Goal: Task Accomplishment & Management: Use online tool/utility

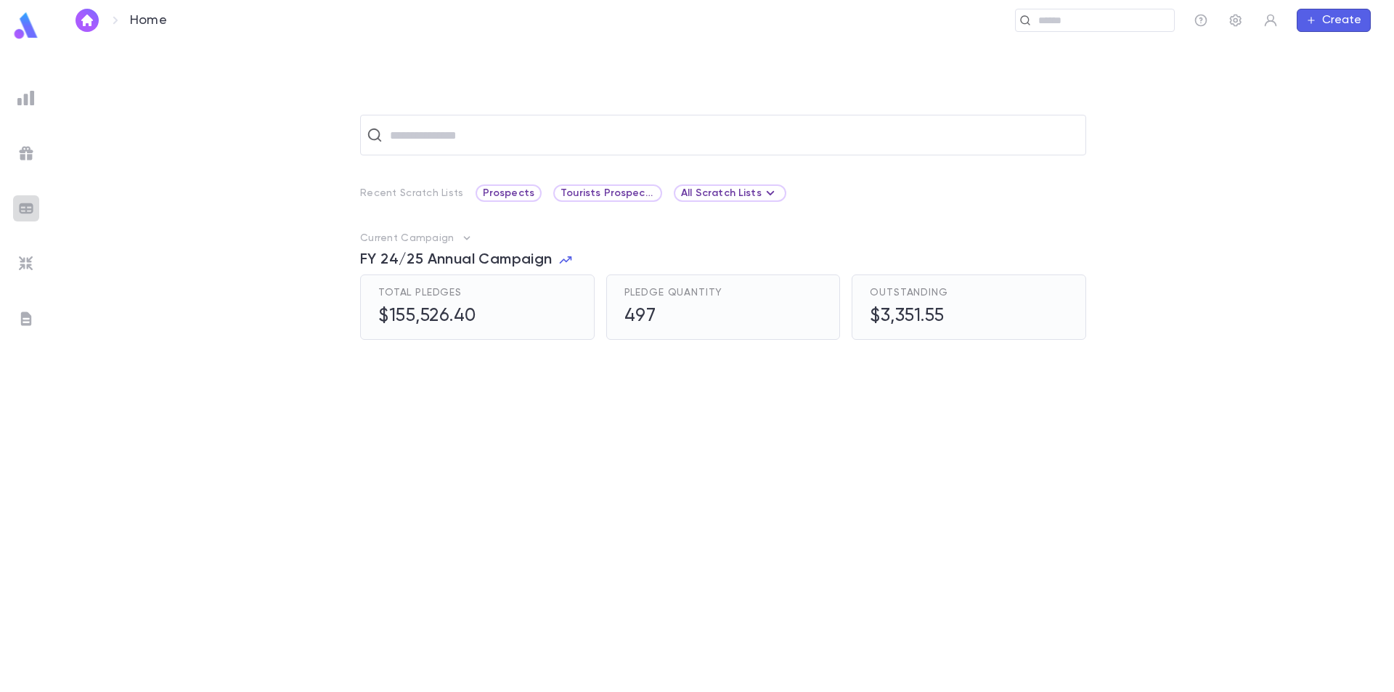
click at [24, 212] on img at bounding box center [25, 208] width 17 height 17
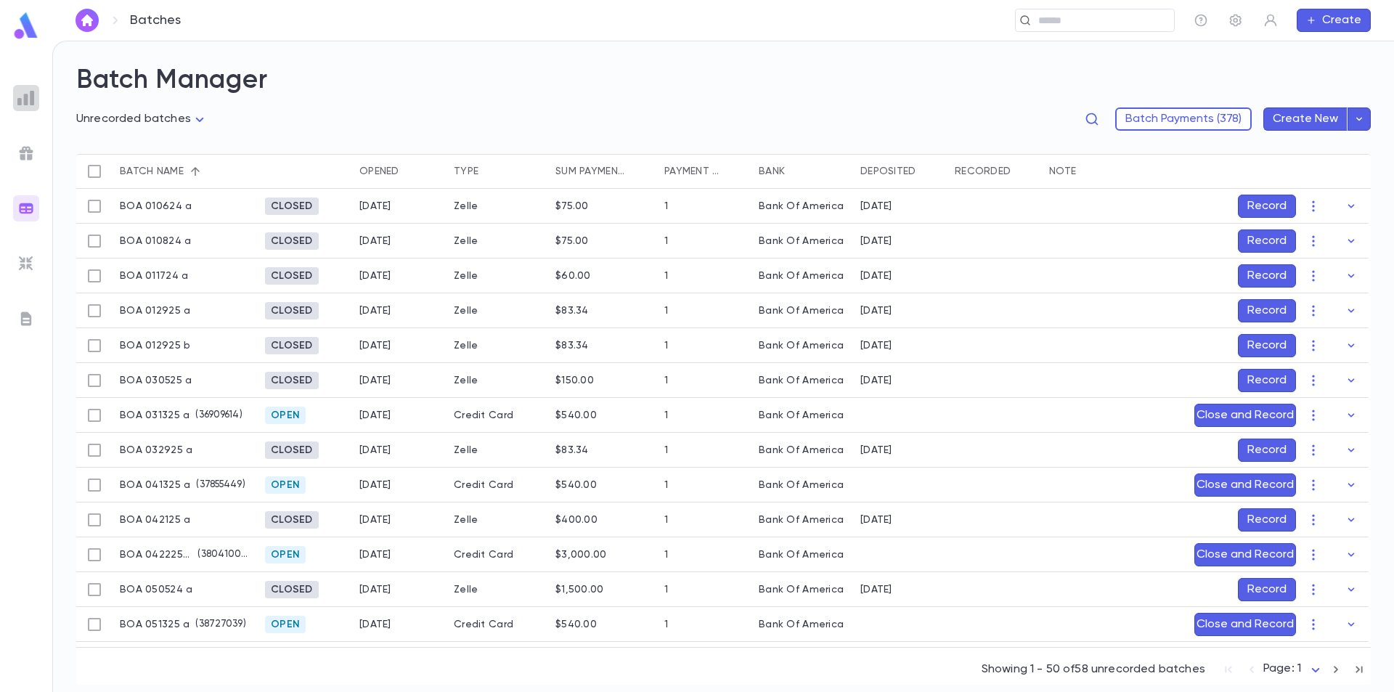
click at [27, 91] on img at bounding box center [25, 97] width 17 height 17
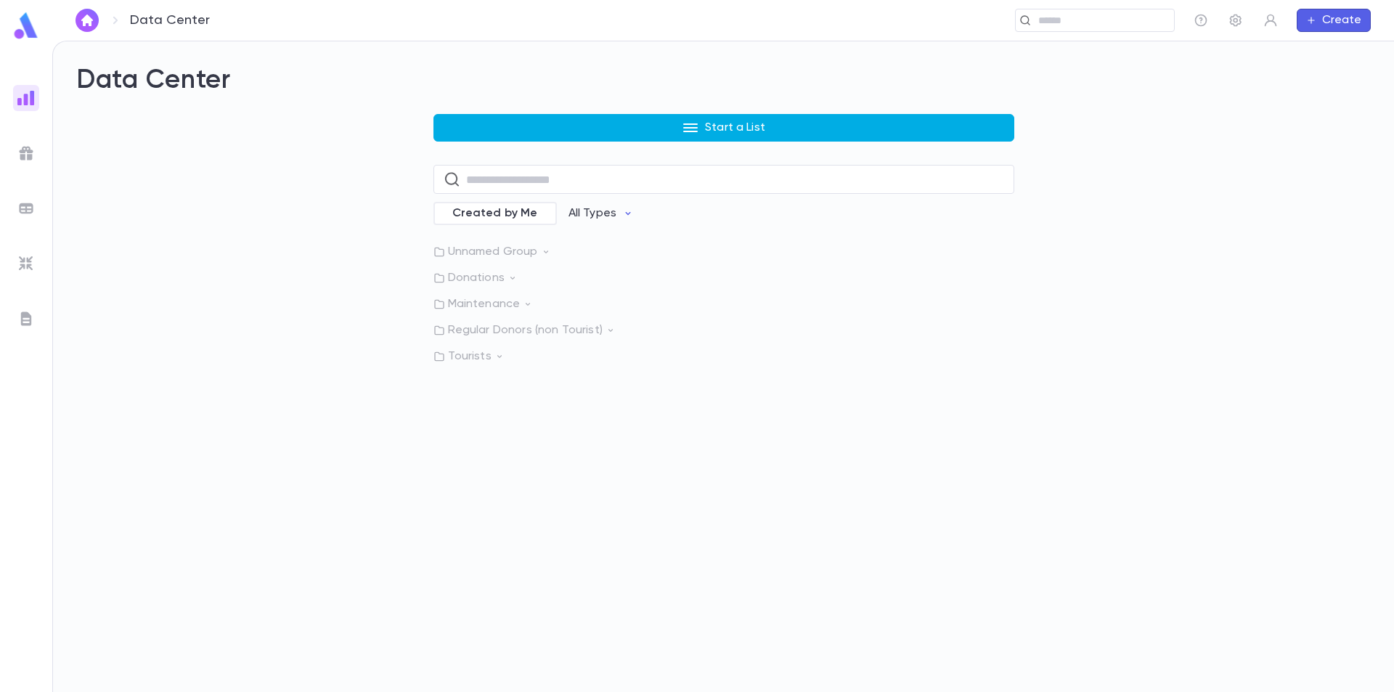
click at [597, 126] on button "Start a List" at bounding box center [723, 128] width 581 height 28
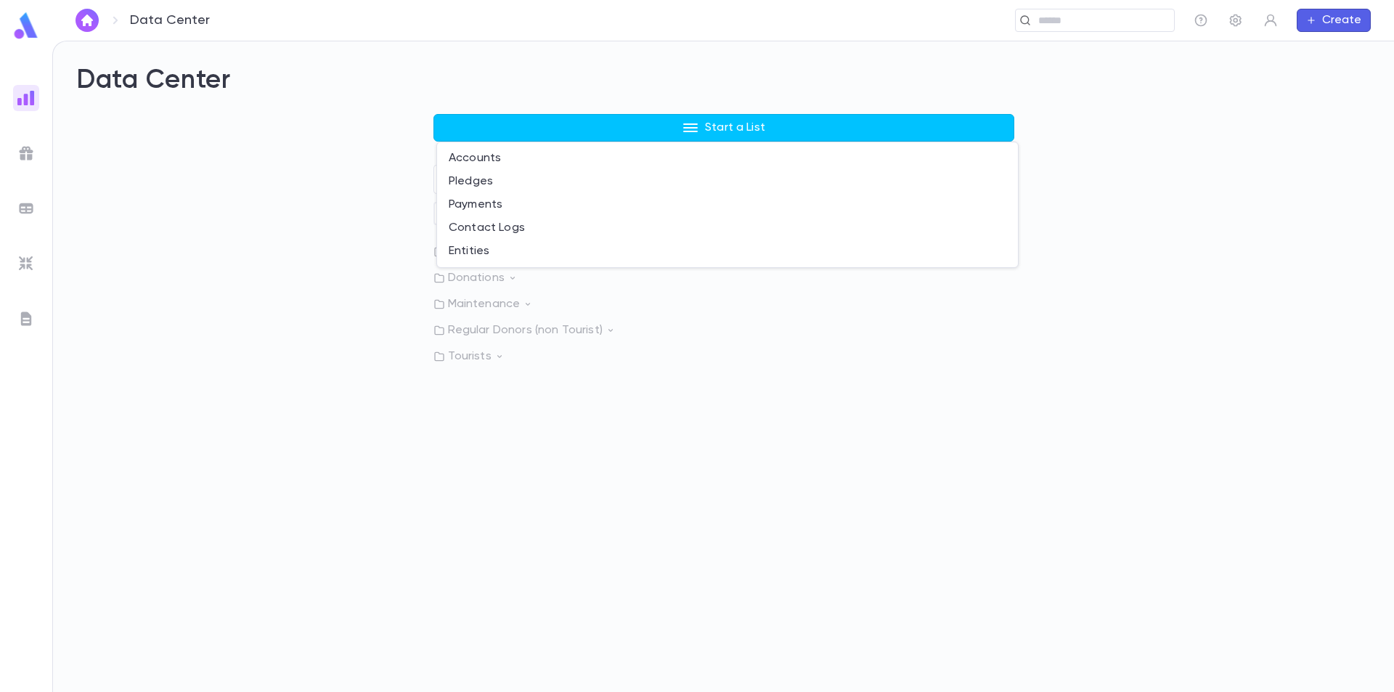
click at [259, 160] on div at bounding box center [697, 346] width 1394 height 692
click at [21, 265] on img at bounding box center [25, 263] width 17 height 17
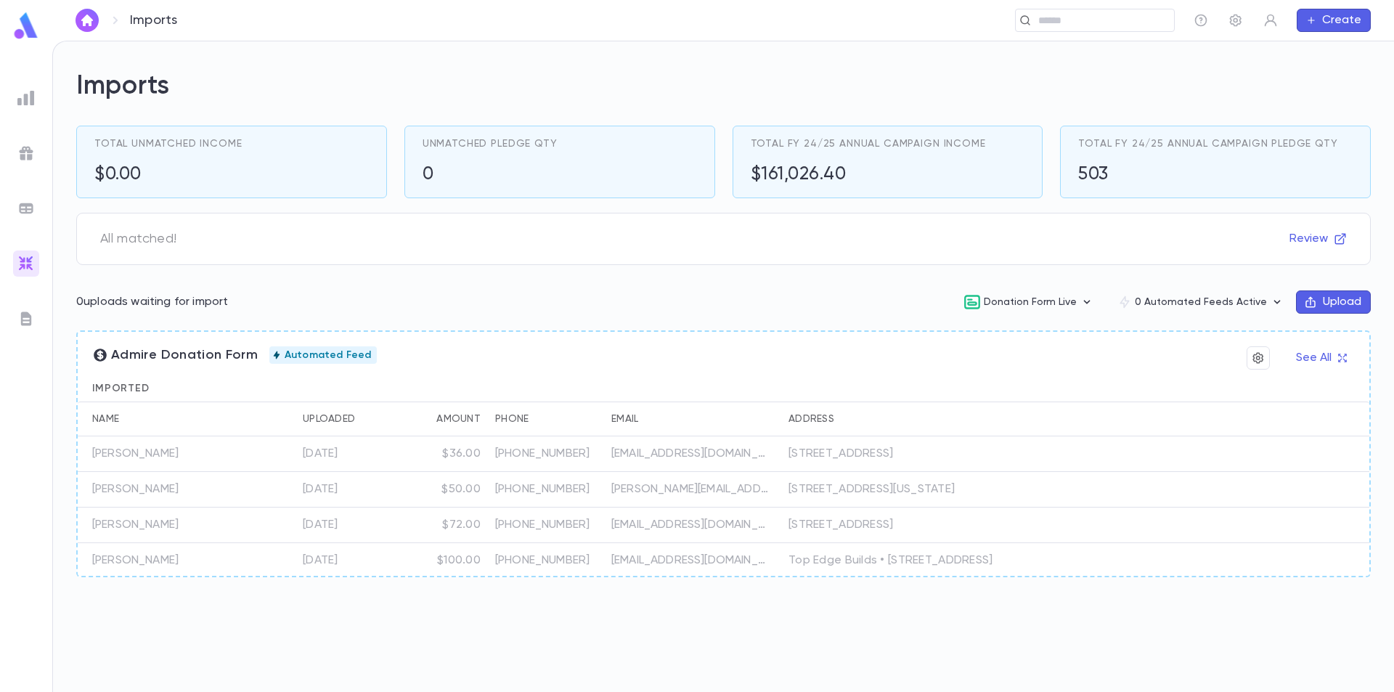
click at [715, 440] on div "[EMAIL_ADDRESS][DOMAIN_NAME]" at bounding box center [692, 454] width 177 height 36
click at [736, 496] on div "[PERSON_NAME][EMAIL_ADDRESS][DOMAIN_NAME]" at bounding box center [692, 490] width 177 height 36
click at [756, 532] on p "[EMAIL_ADDRESS][DOMAIN_NAME]" at bounding box center [691, 525] width 160 height 15
click at [1342, 357] on icon "button" at bounding box center [1342, 358] width 10 height 10
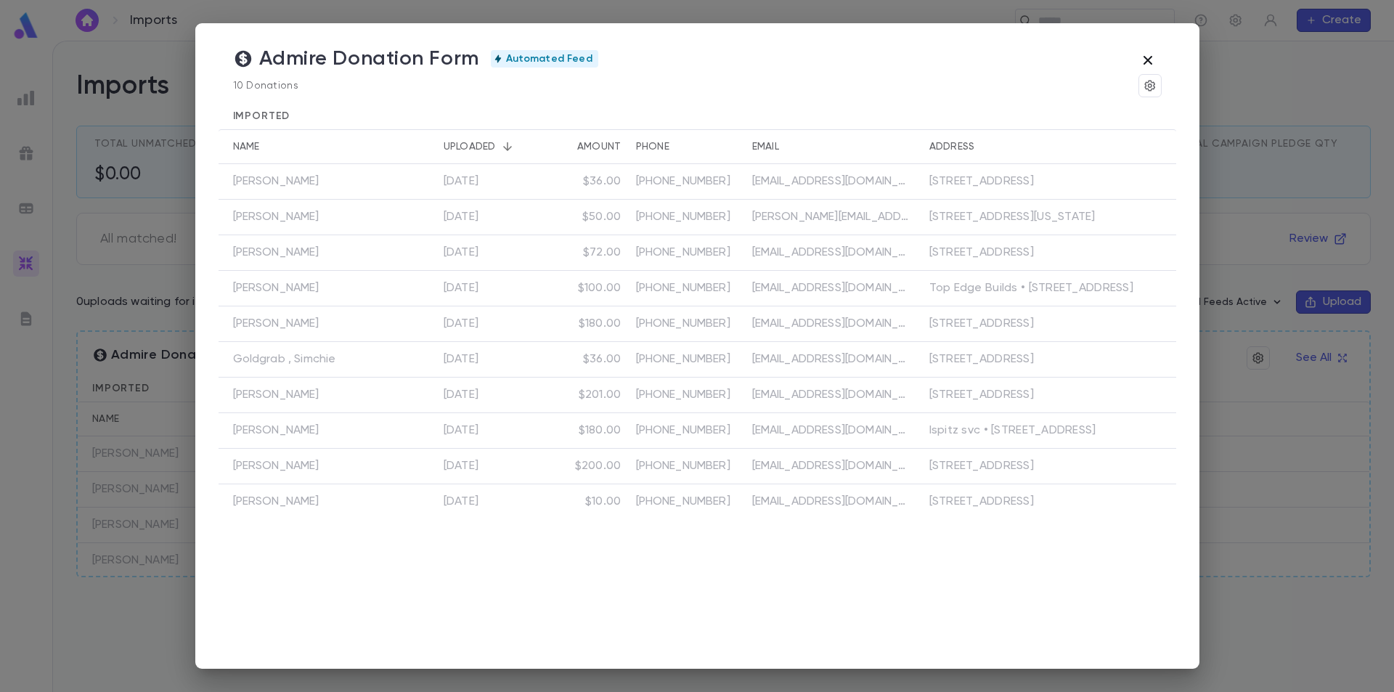
click at [1151, 58] on icon "button" at bounding box center [1147, 60] width 17 height 17
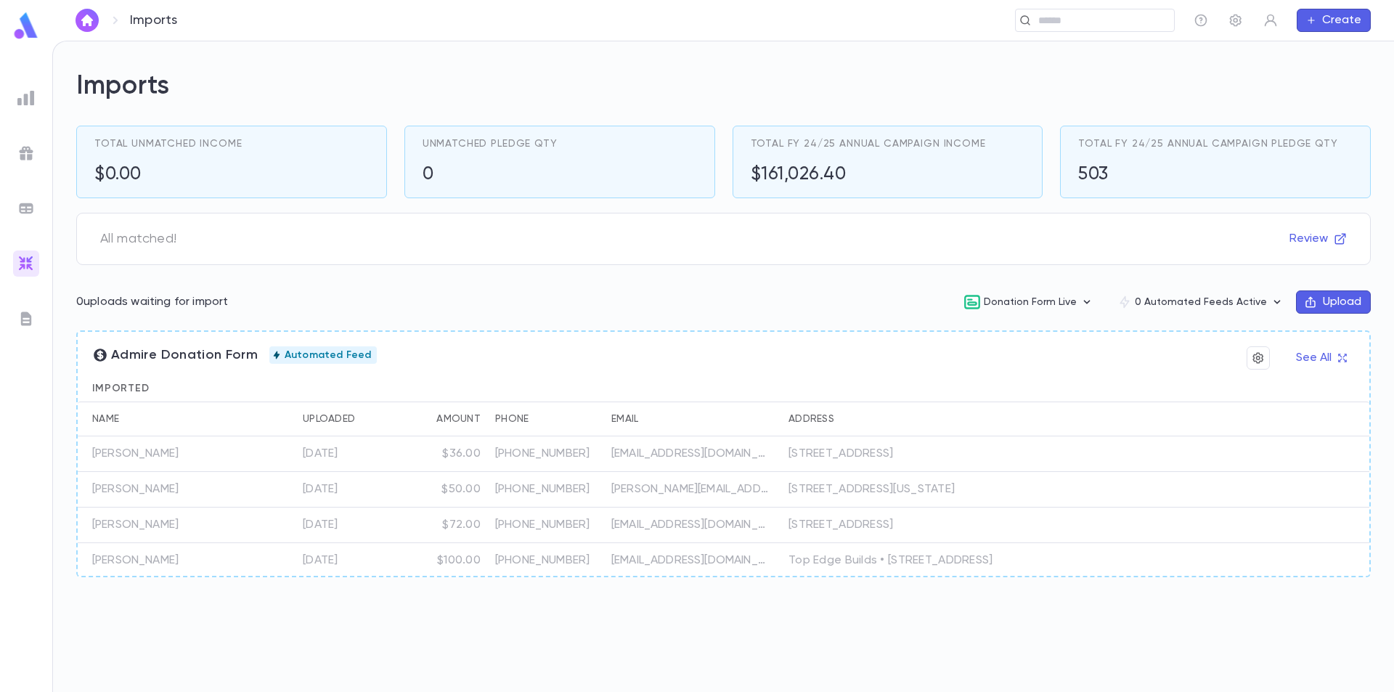
click at [15, 34] on img at bounding box center [26, 26] width 29 height 28
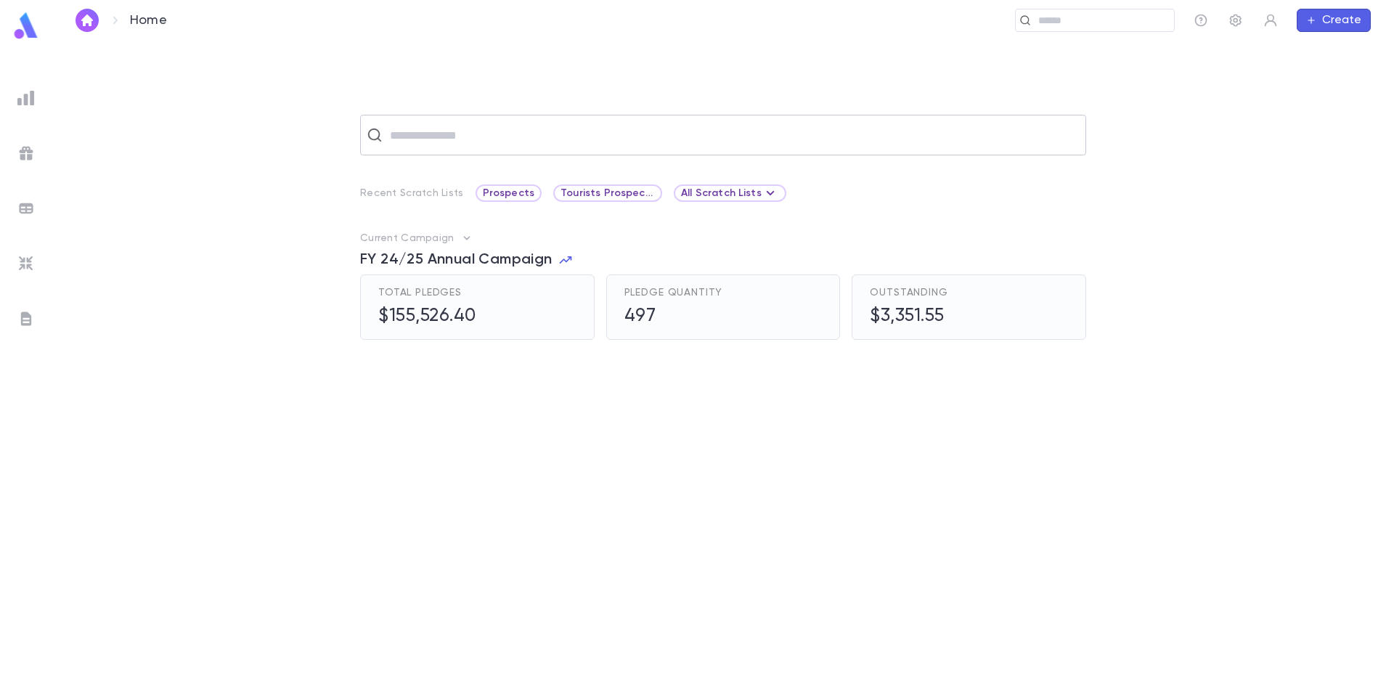
click at [451, 151] on div "​" at bounding box center [723, 135] width 726 height 41
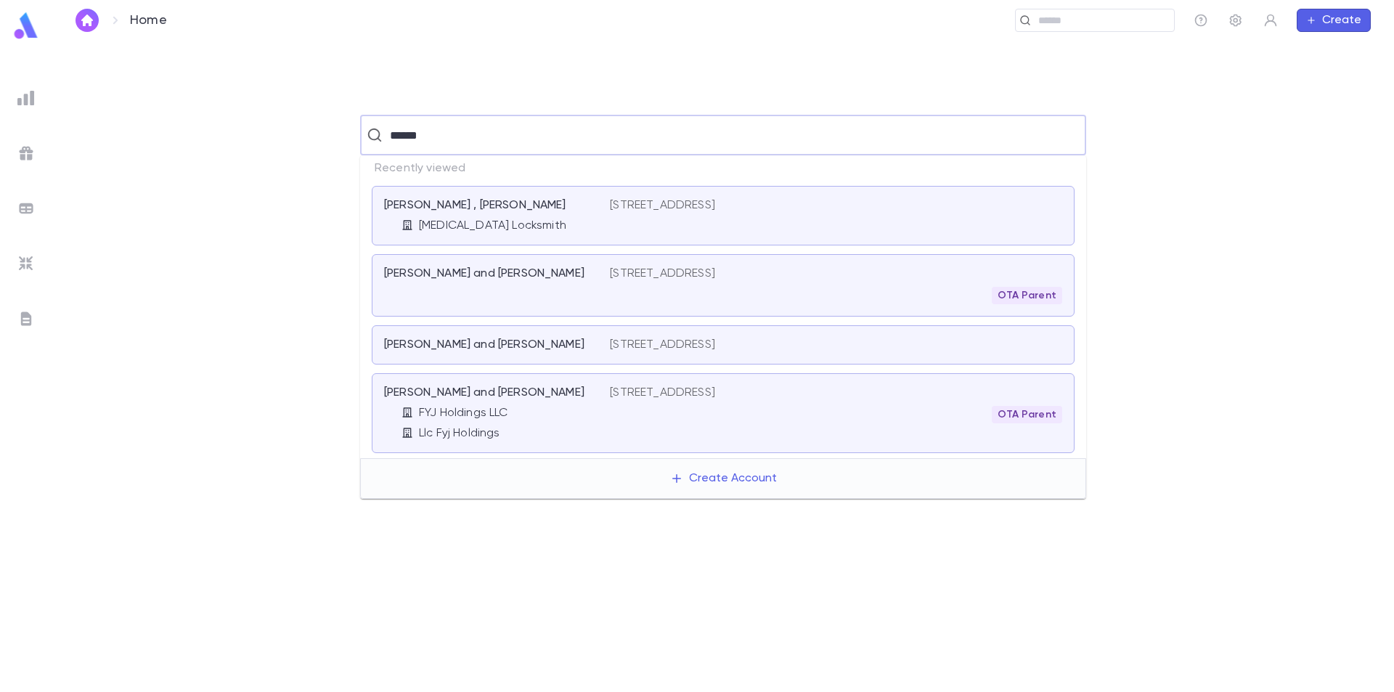
type input "*******"
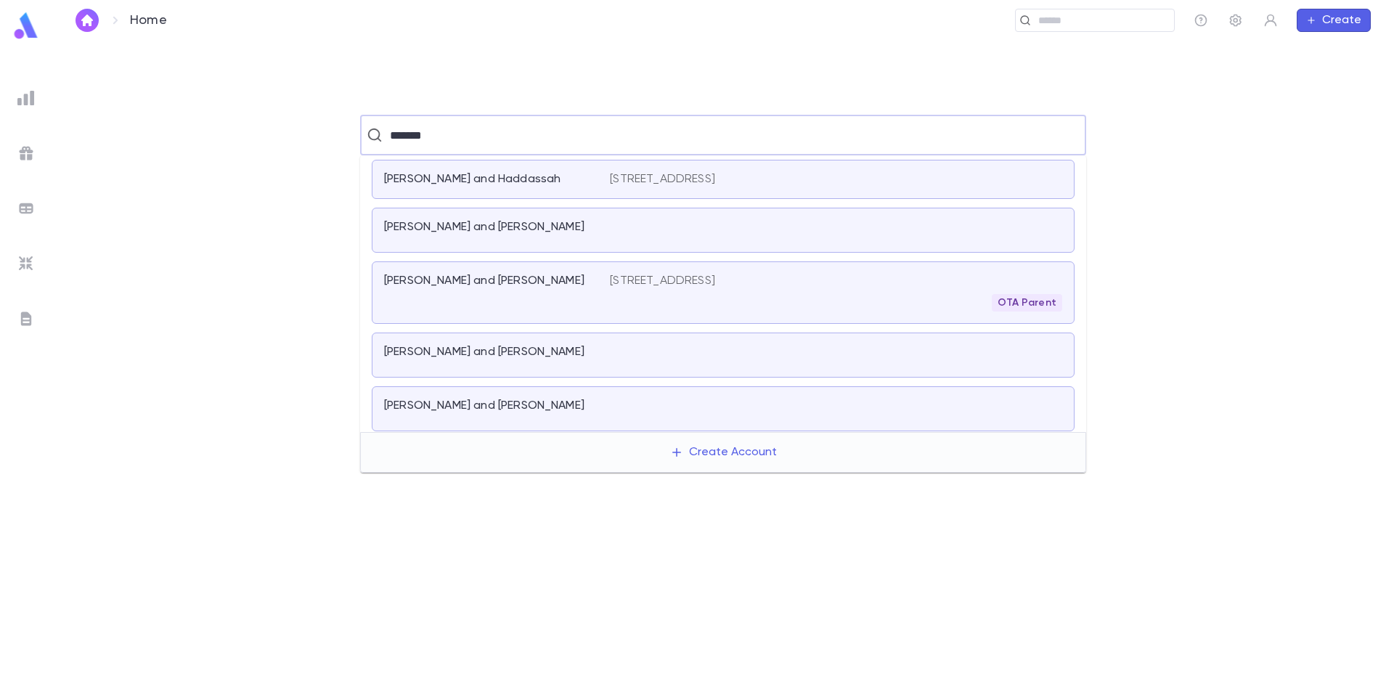
click at [560, 277] on p "[PERSON_NAME] and [PERSON_NAME]" at bounding box center [484, 281] width 200 height 15
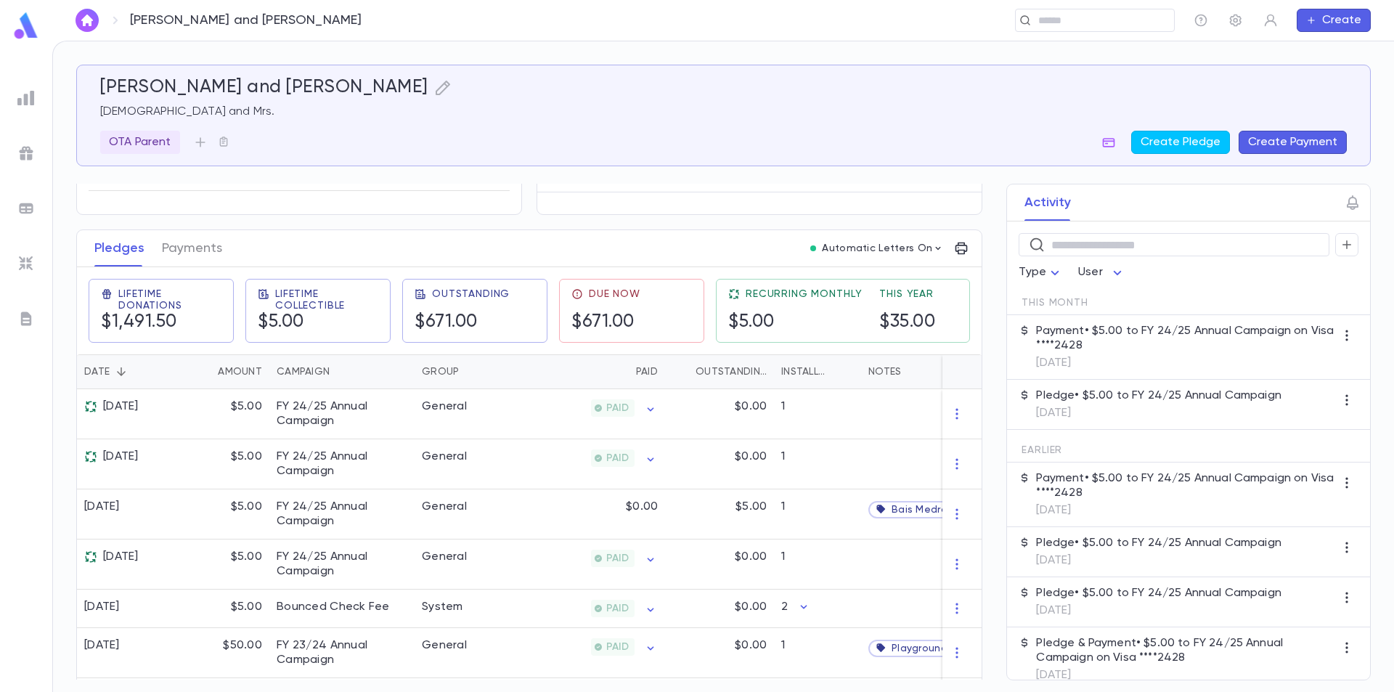
scroll to position [145, 0]
click at [525, 406] on div "PAID" at bounding box center [594, 411] width 142 height 50
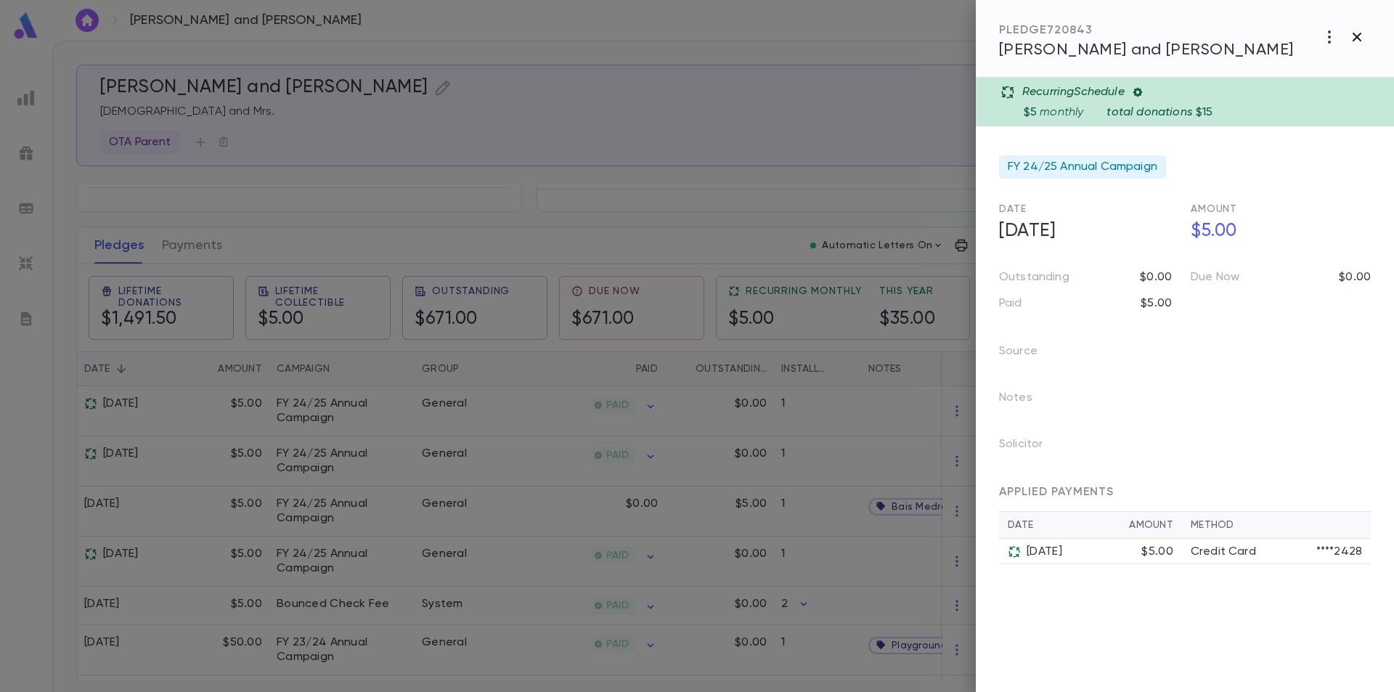
click at [1358, 36] on icon "button" at bounding box center [1356, 37] width 9 height 9
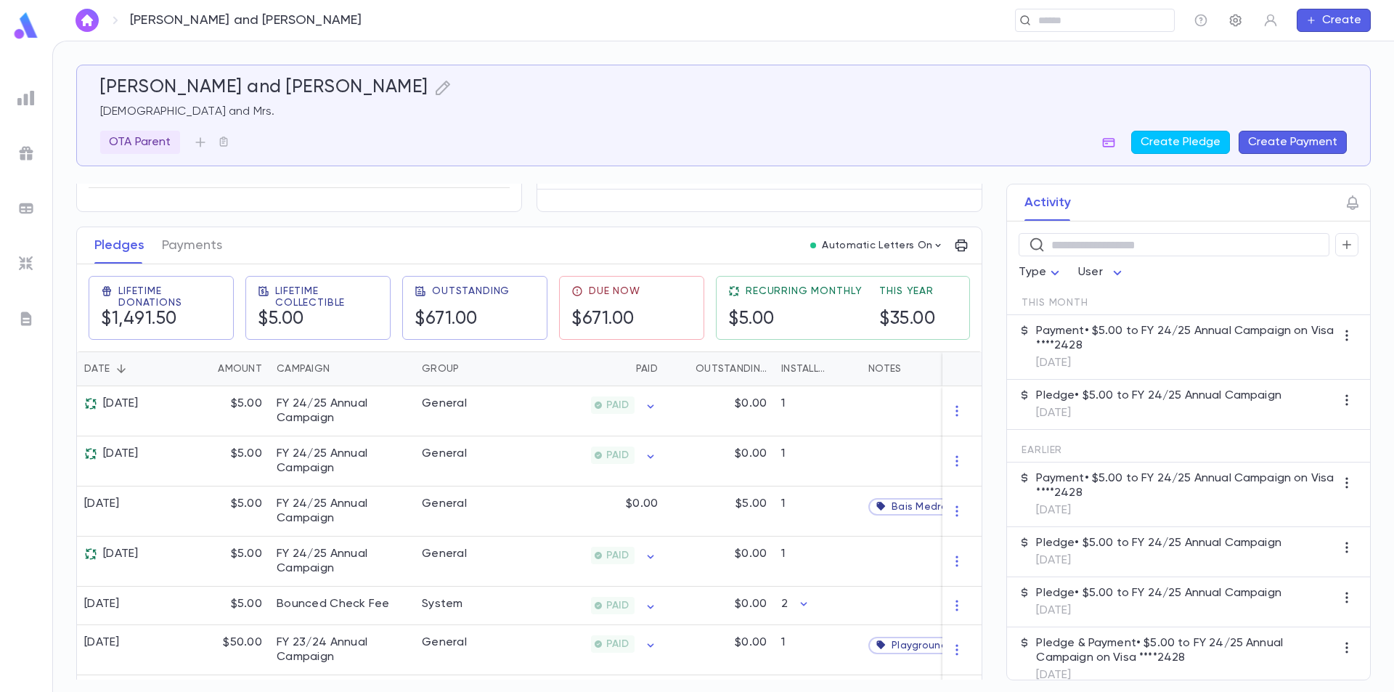
click at [1231, 22] on icon "button" at bounding box center [1235, 20] width 15 height 15
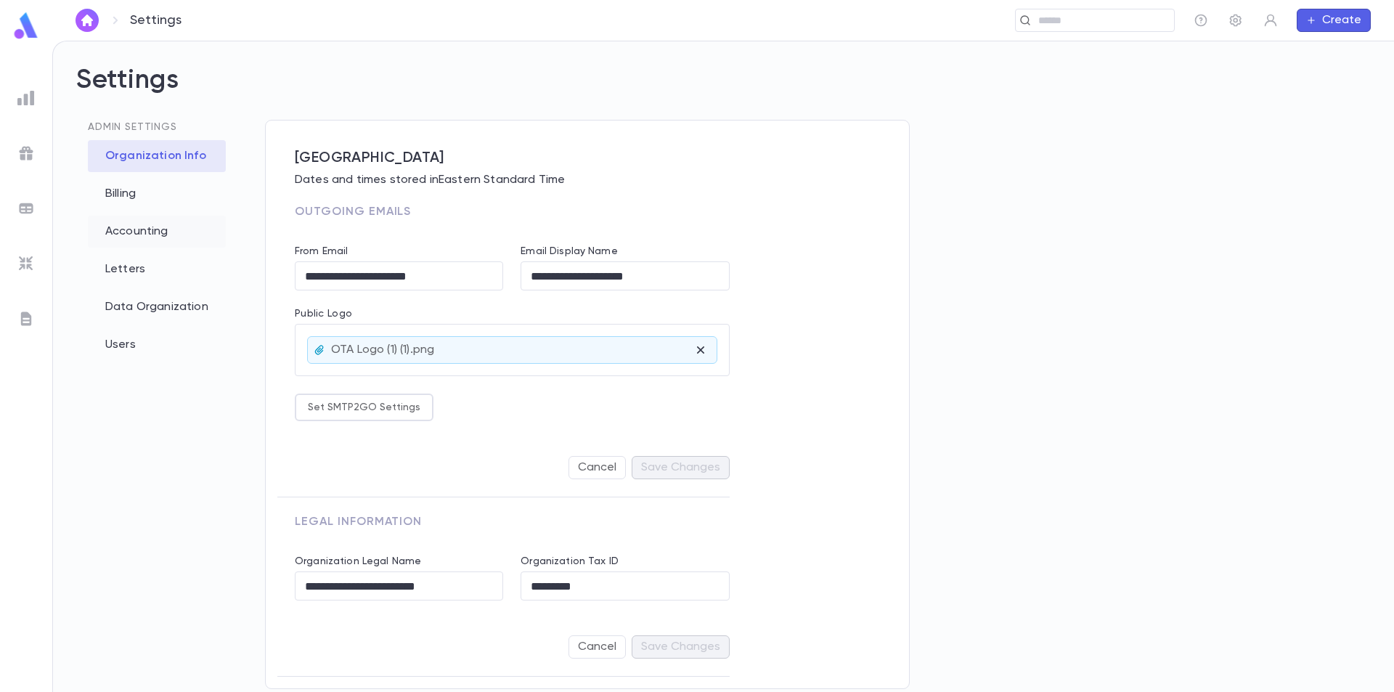
click at [128, 240] on div "Accounting" at bounding box center [157, 232] width 138 height 32
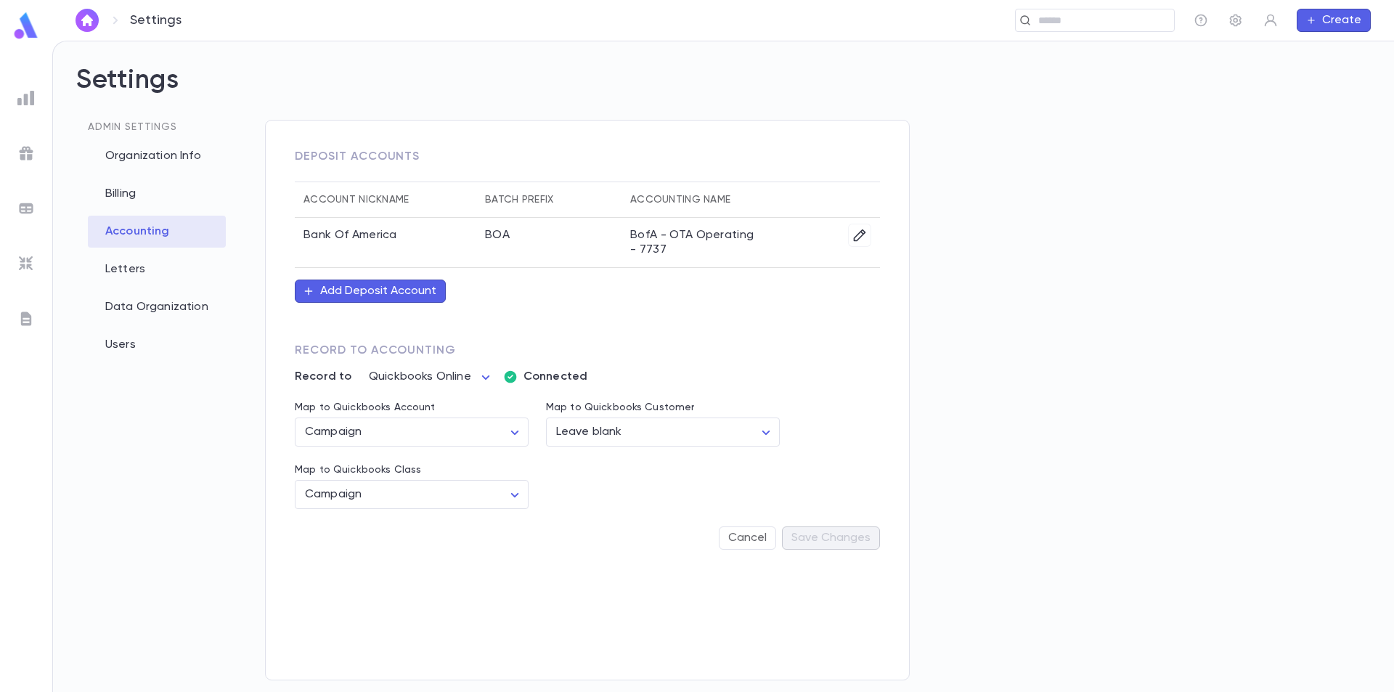
click at [27, 23] on img at bounding box center [26, 26] width 29 height 28
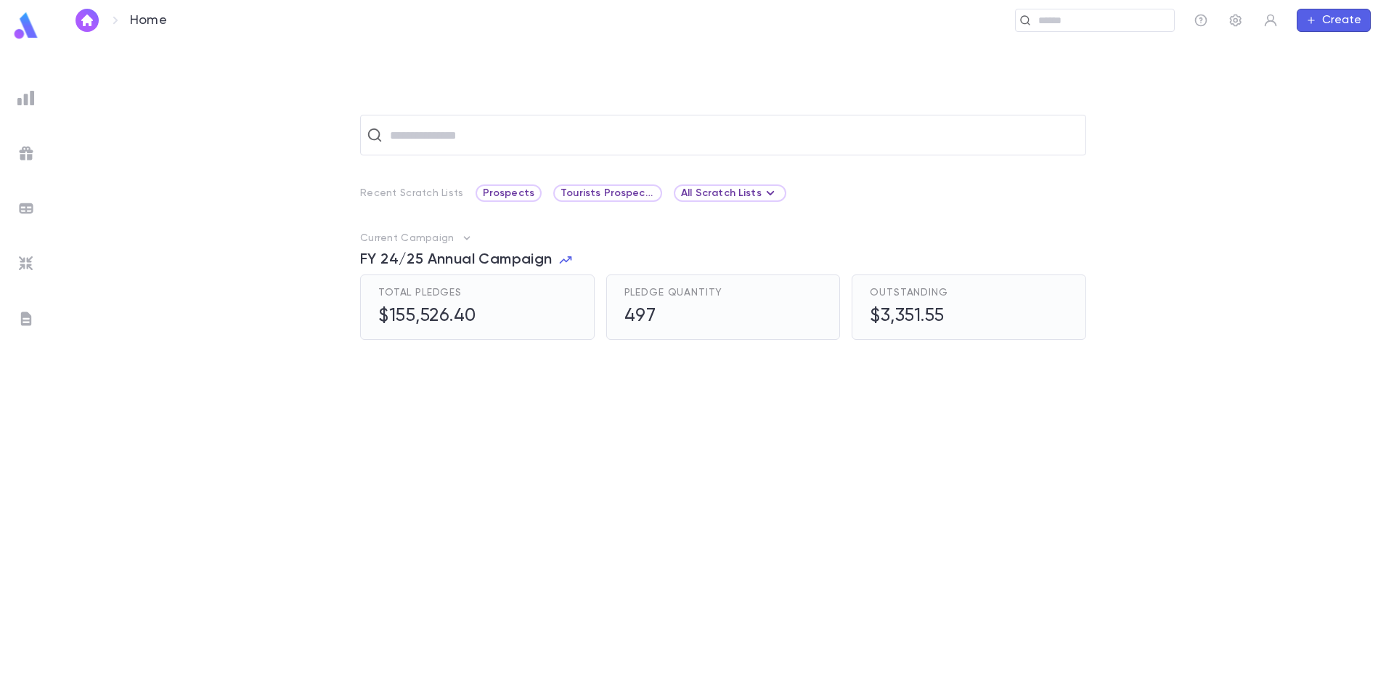
click at [1316, 20] on icon "button" at bounding box center [1311, 21] width 10 height 12
click at [1109, 110] on div at bounding box center [697, 346] width 1394 height 692
click at [24, 153] on img at bounding box center [25, 152] width 17 height 17
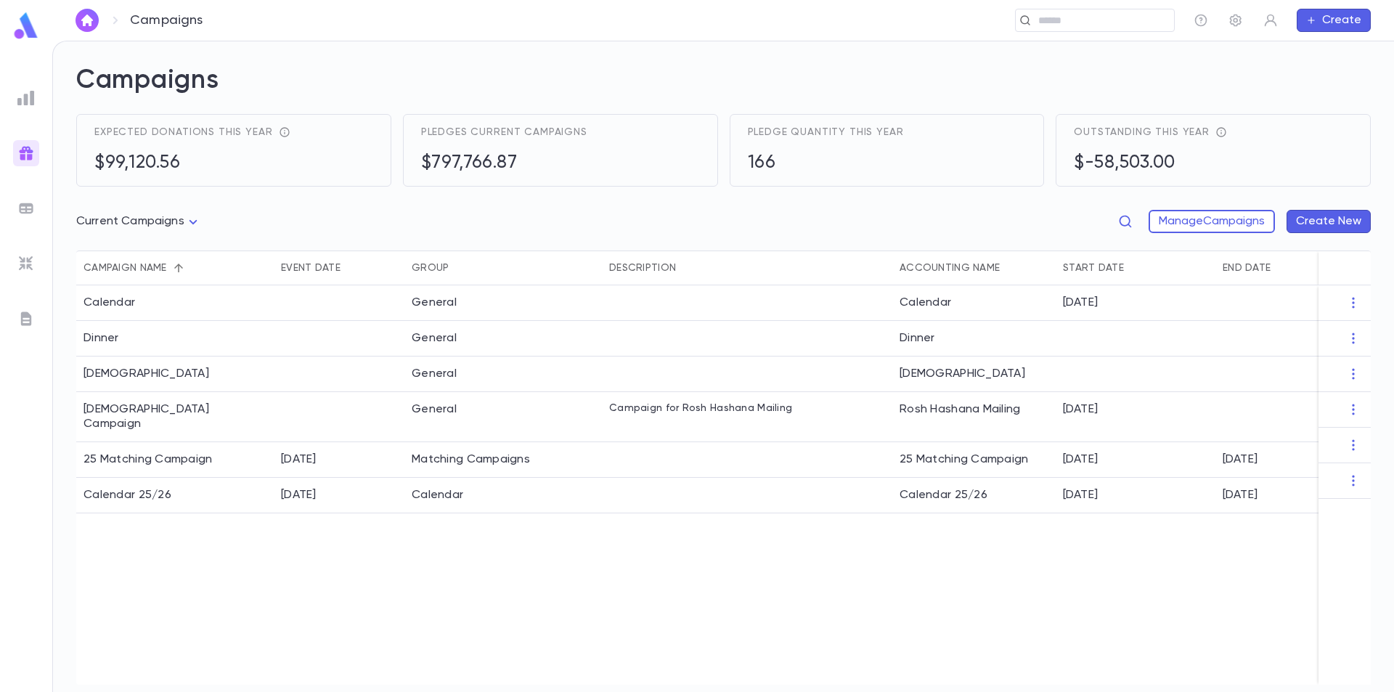
click at [1318, 219] on button "Create New" at bounding box center [1328, 221] width 84 height 23
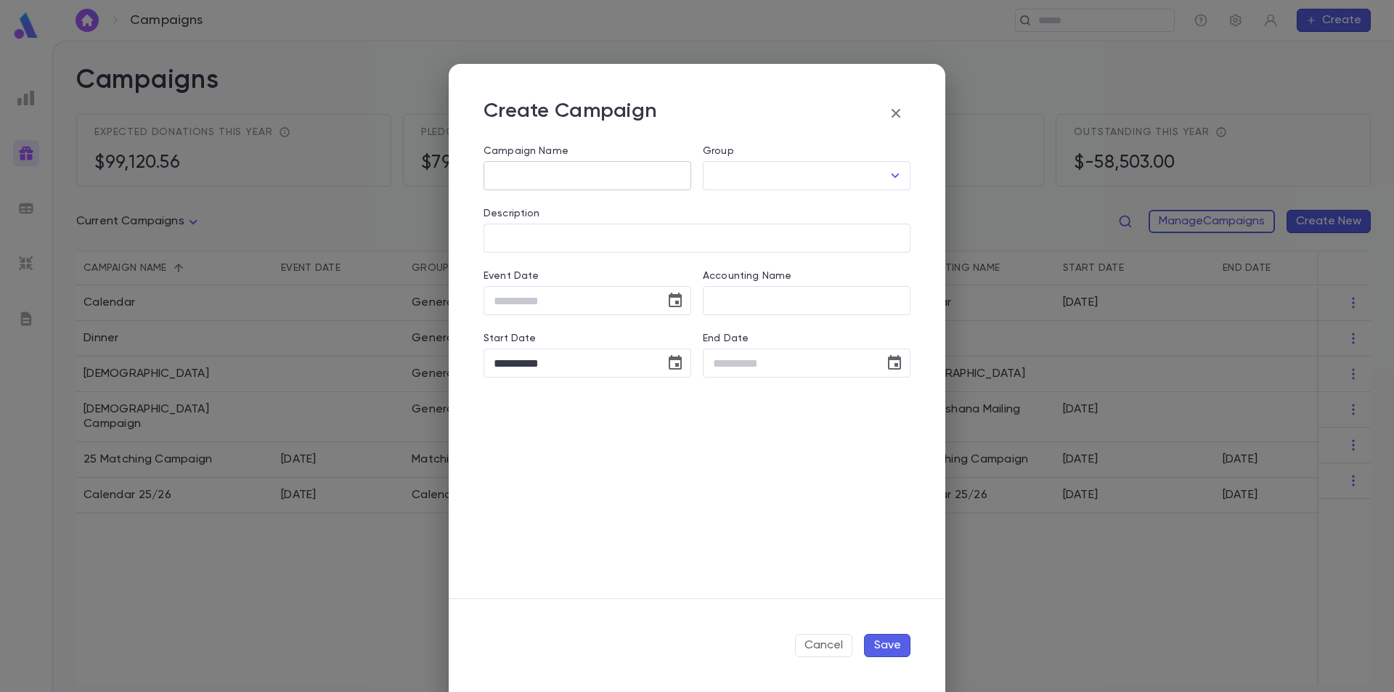
click at [546, 171] on input "Campaign Name" at bounding box center [587, 176] width 208 height 28
type input "**********"
click at [892, 176] on icon "Open" at bounding box center [894, 175] width 17 height 17
click at [790, 303] on li "[PERSON_NAME]" at bounding box center [807, 300] width 208 height 23
type input "**********"
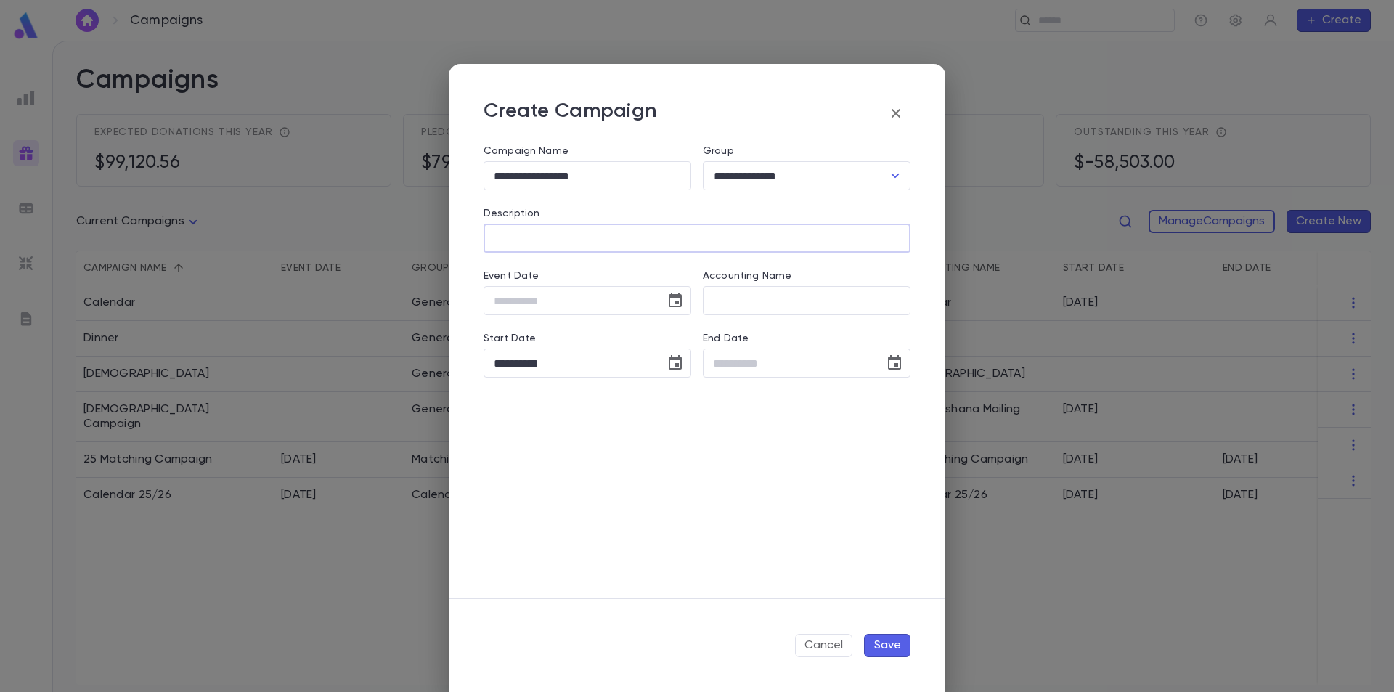
click at [565, 237] on input "Description" at bounding box center [696, 238] width 427 height 28
drag, startPoint x: 592, startPoint y: 174, endPoint x: 568, endPoint y: 173, distance: 24.0
click at [568, 173] on input "**********" at bounding box center [587, 176] width 208 height 28
click at [604, 173] on input "**********" at bounding box center [587, 176] width 208 height 28
click at [604, 179] on input "**********" at bounding box center [587, 176] width 208 height 28
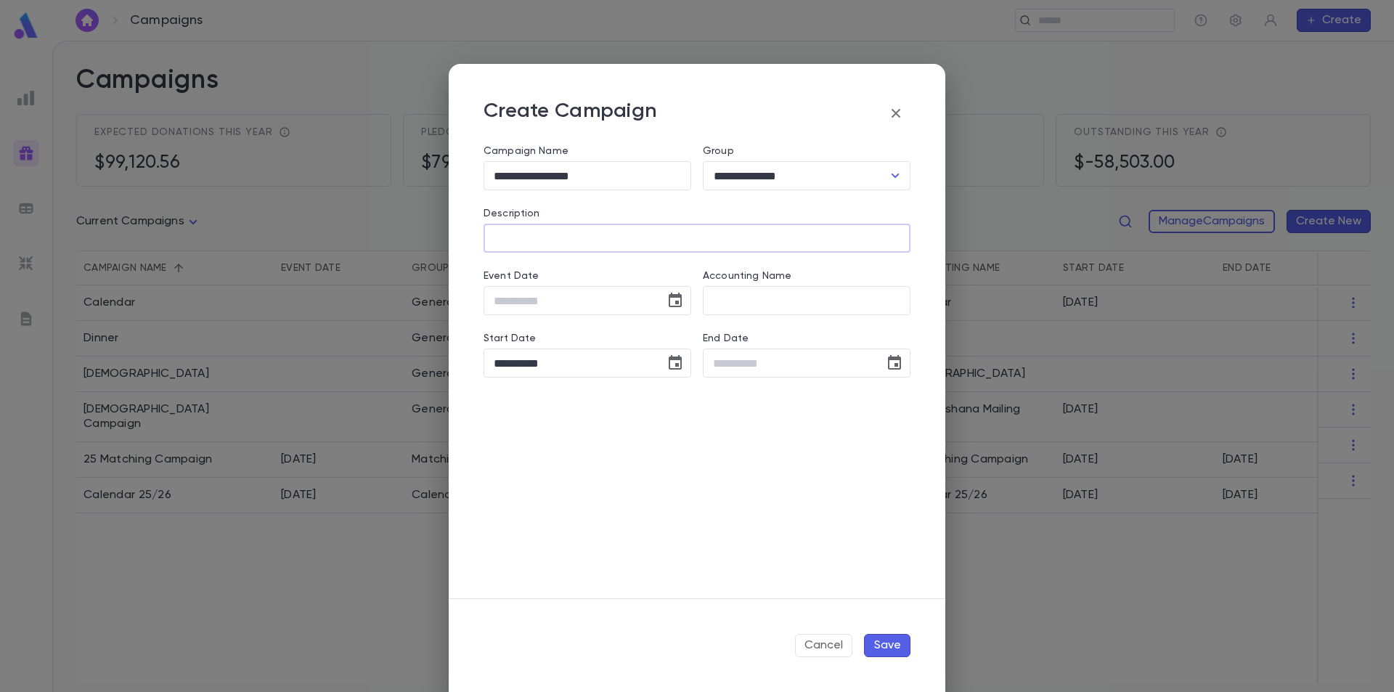
click at [564, 237] on input "Description" at bounding box center [696, 238] width 427 height 28
type input "*"
type input "**********"
click at [762, 303] on input "Accounting Name" at bounding box center [807, 301] width 208 height 28
click at [899, 114] on icon "button" at bounding box center [895, 113] width 17 height 17
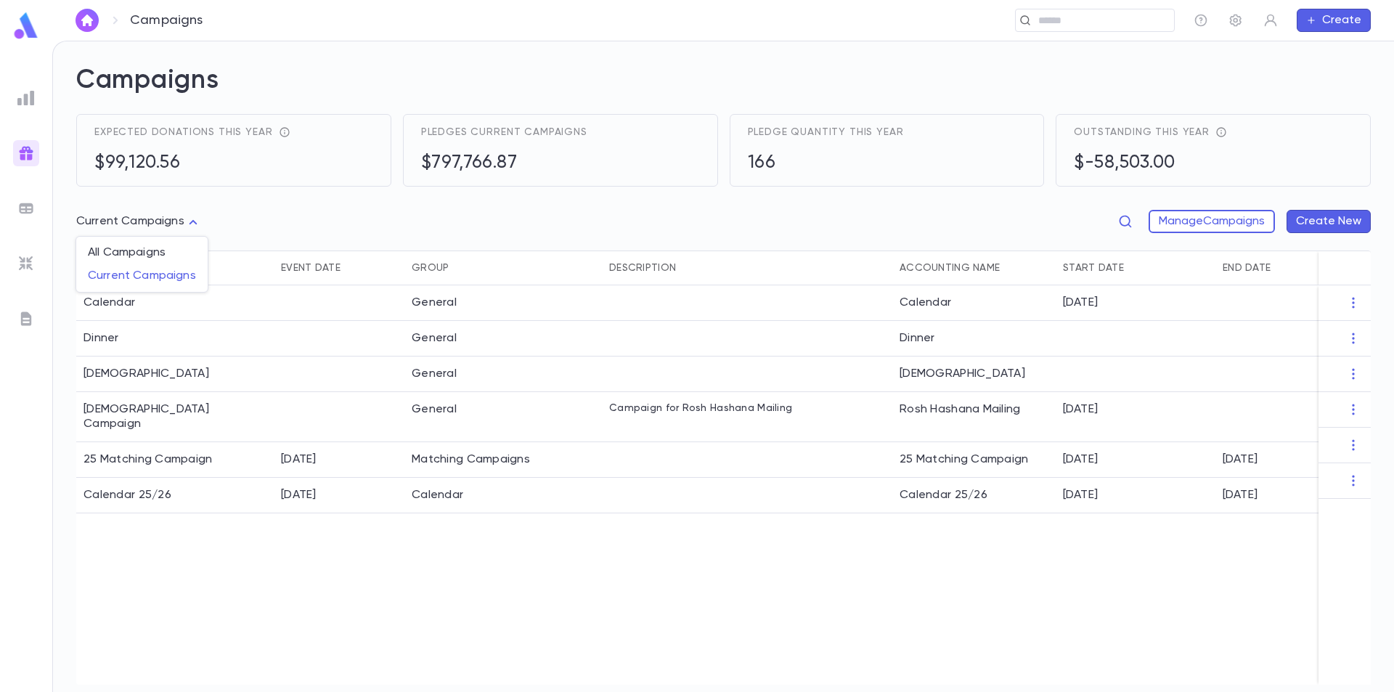
click at [189, 224] on body "Campaigns ​ Create Campaigns Expected donations this year $99,120.56 Pledges cu…" at bounding box center [697, 366] width 1394 height 651
click at [158, 246] on span "All Campaigns" at bounding box center [142, 252] width 108 height 15
type input "*****"
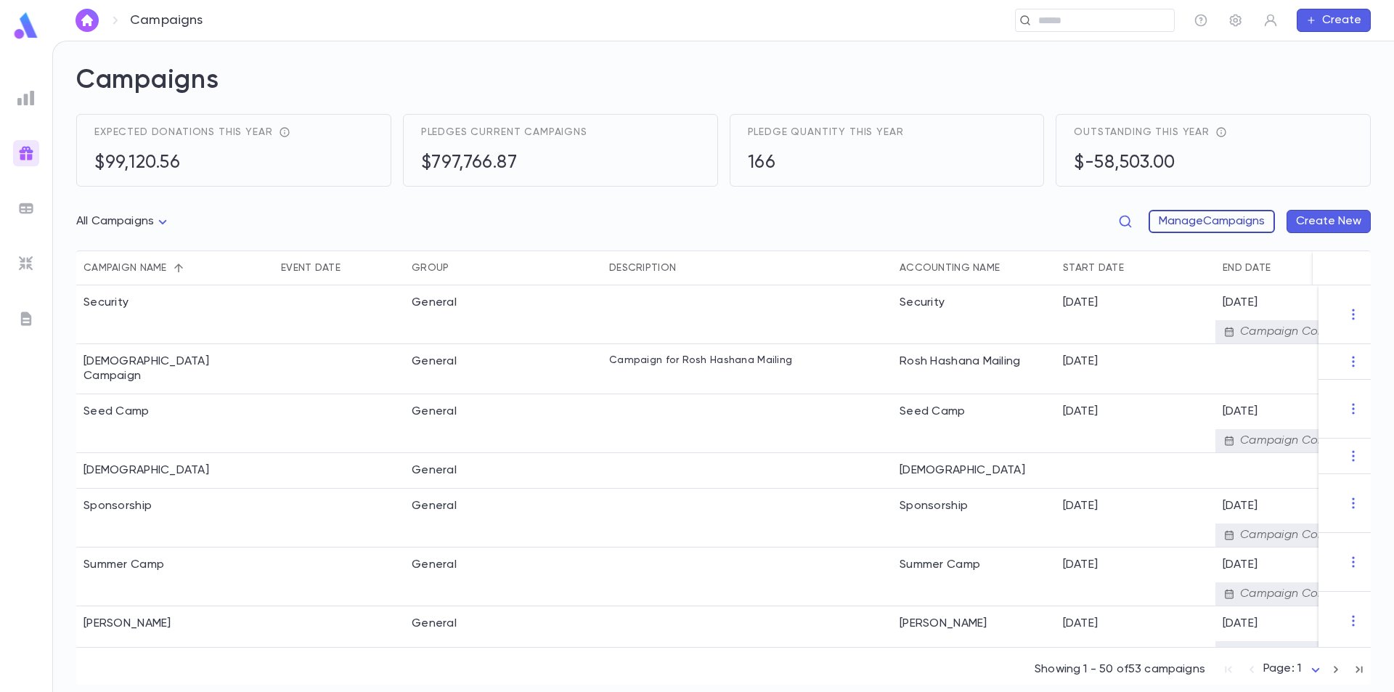
click at [1252, 221] on button "Manage Campaigns" at bounding box center [1211, 221] width 126 height 23
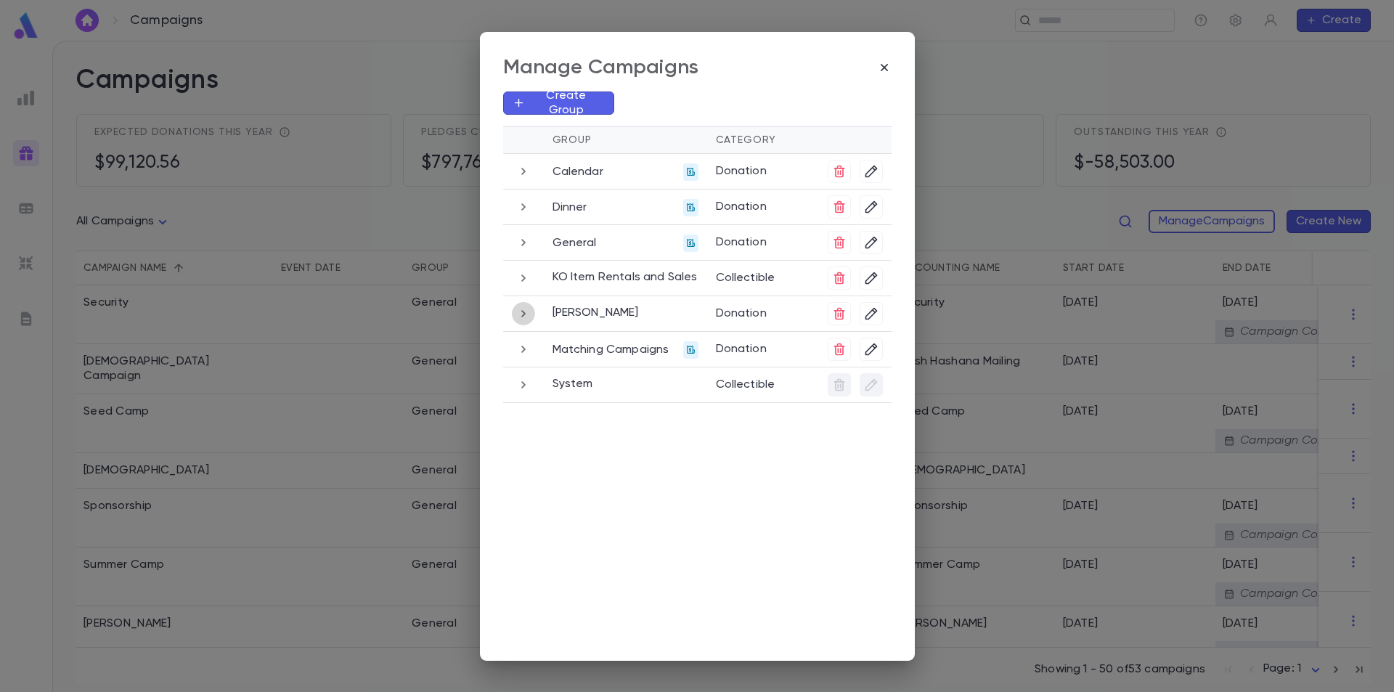
click at [526, 314] on icon "button" at bounding box center [523, 313] width 16 height 17
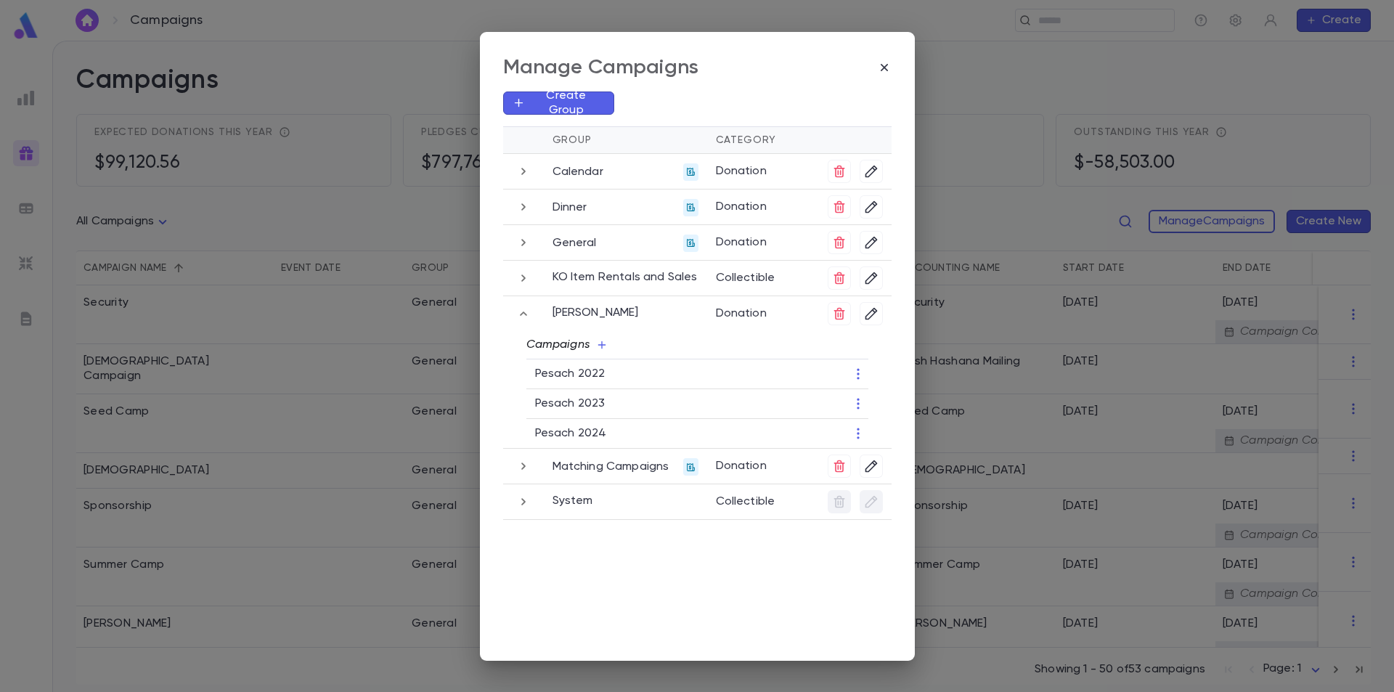
click at [603, 343] on icon "button" at bounding box center [602, 345] width 12 height 12
click at [576, 398] on li "Add New" at bounding box center [570, 398] width 104 height 23
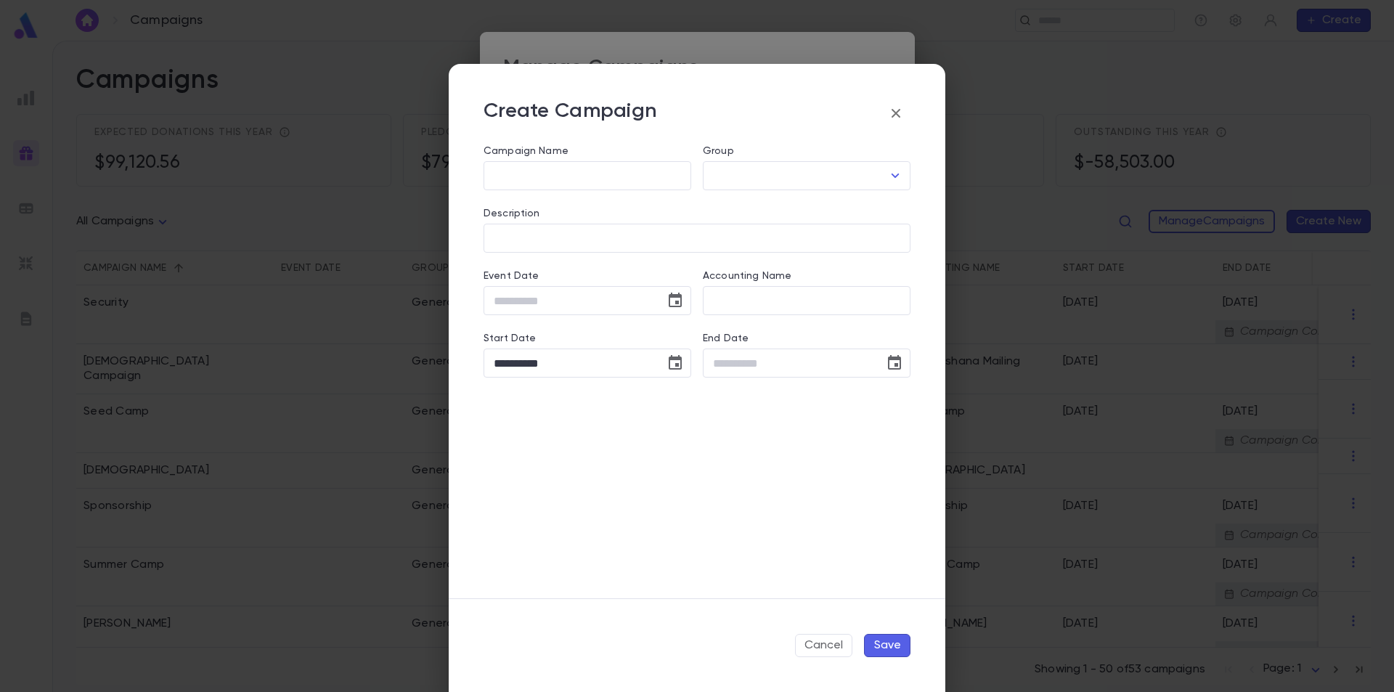
type input "**********"
click at [565, 173] on input "Campaign Name" at bounding box center [587, 176] width 208 height 28
type input "**********"
click at [570, 236] on input "Description" at bounding box center [696, 238] width 427 height 28
type input "**********"
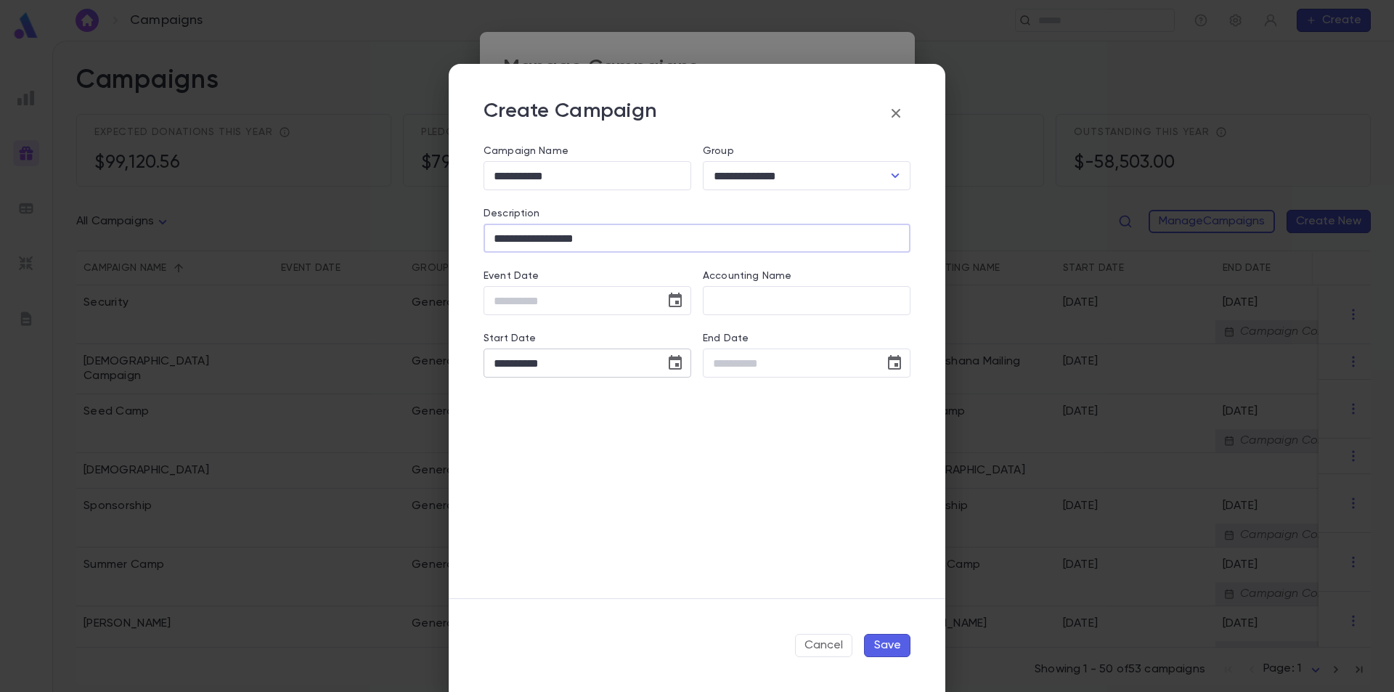
click at [674, 363] on icon "Choose date, selected date is Aug 27, 2025" at bounding box center [674, 362] width 17 height 17
click at [623, 400] on icon "Previous month" at bounding box center [628, 399] width 17 height 17
click at [489, 462] on button "1" at bounding box center [482, 460] width 26 height 26
type input "**********"
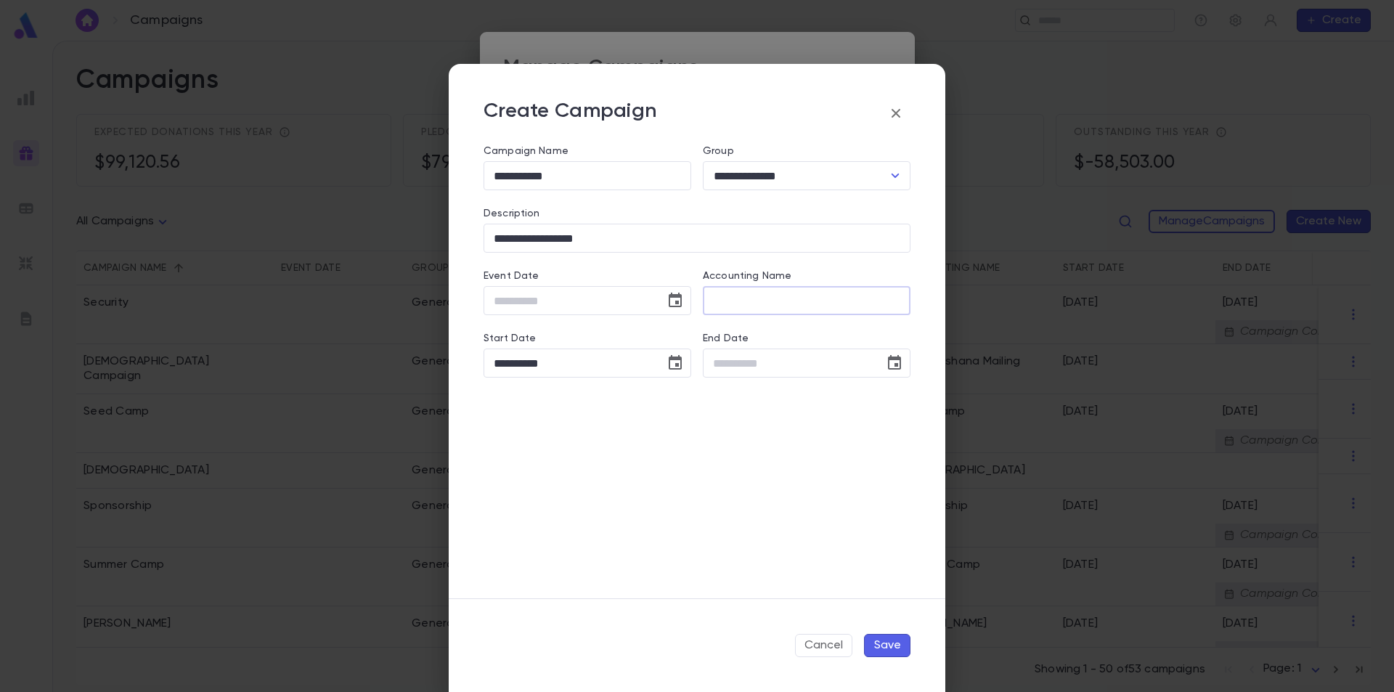
click at [835, 305] on input "Accounting Name" at bounding box center [807, 301] width 208 height 28
type input "*"
click at [893, 642] on button "Save" at bounding box center [887, 645] width 46 height 23
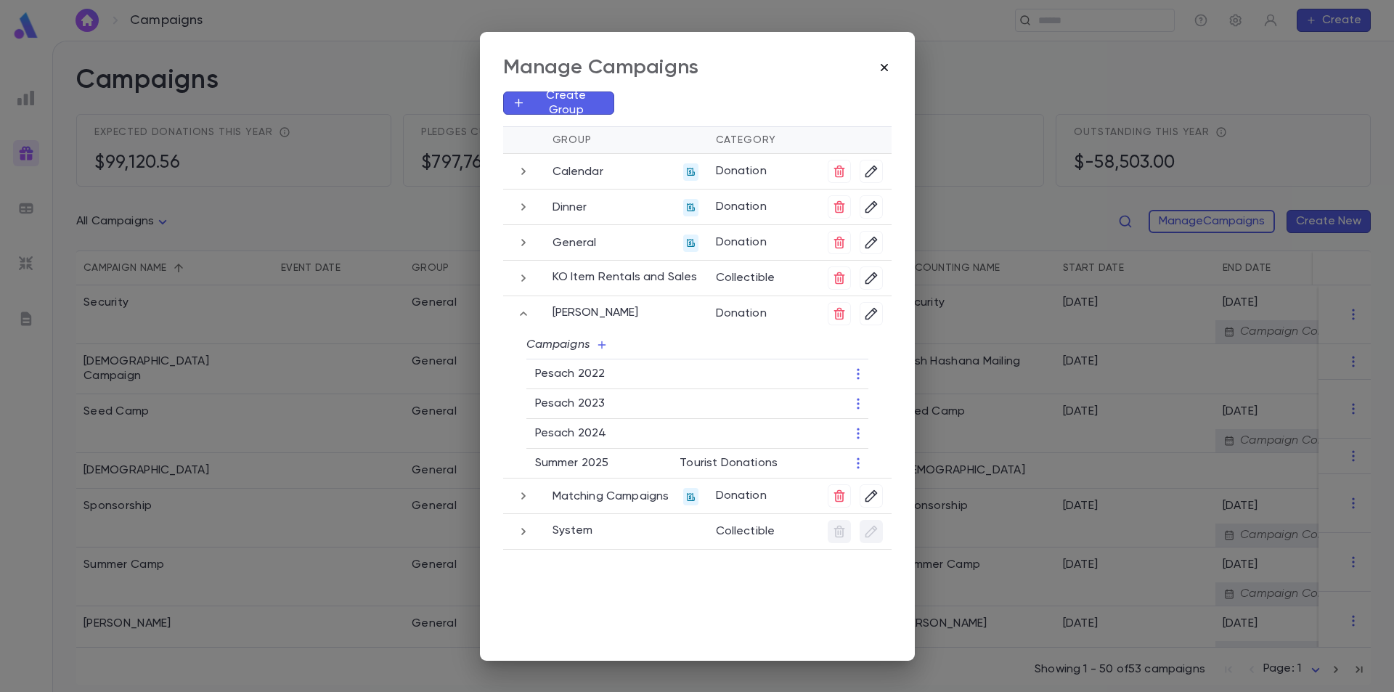
click at [886, 68] on icon "button" at bounding box center [884, 67] width 15 height 15
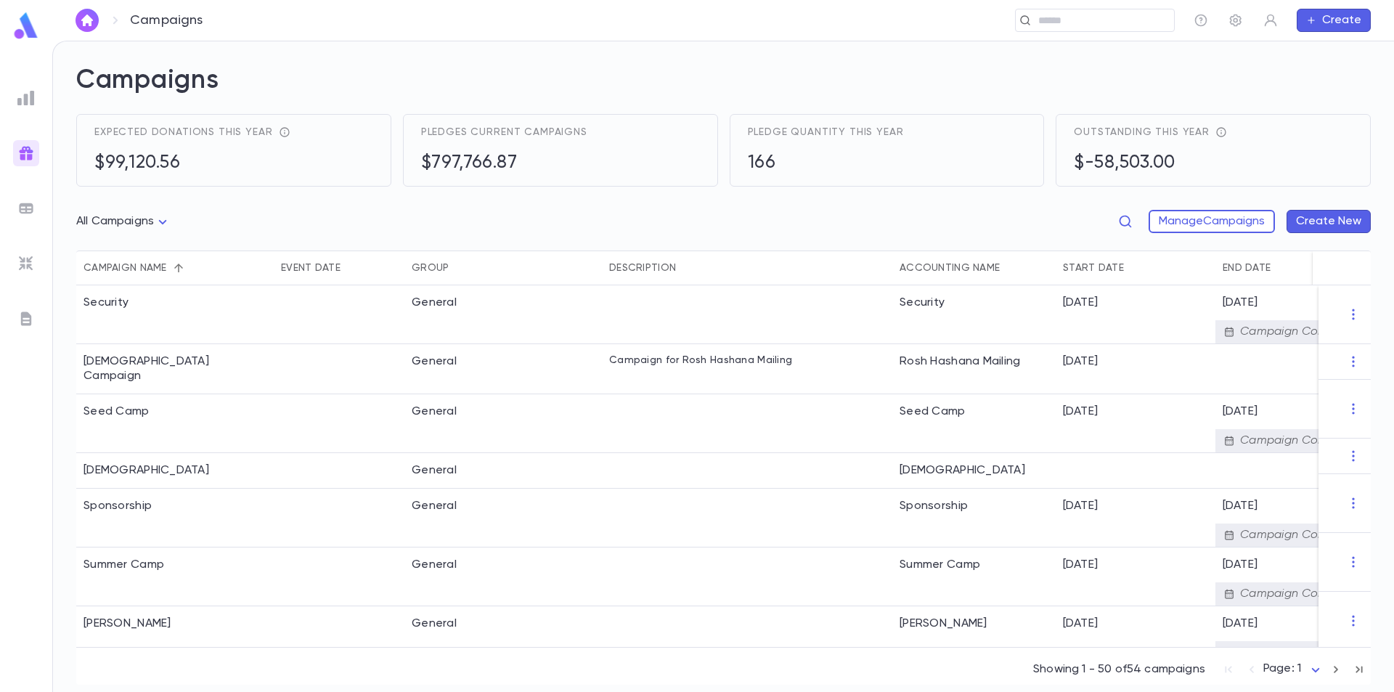
click at [26, 26] on img at bounding box center [26, 26] width 29 height 28
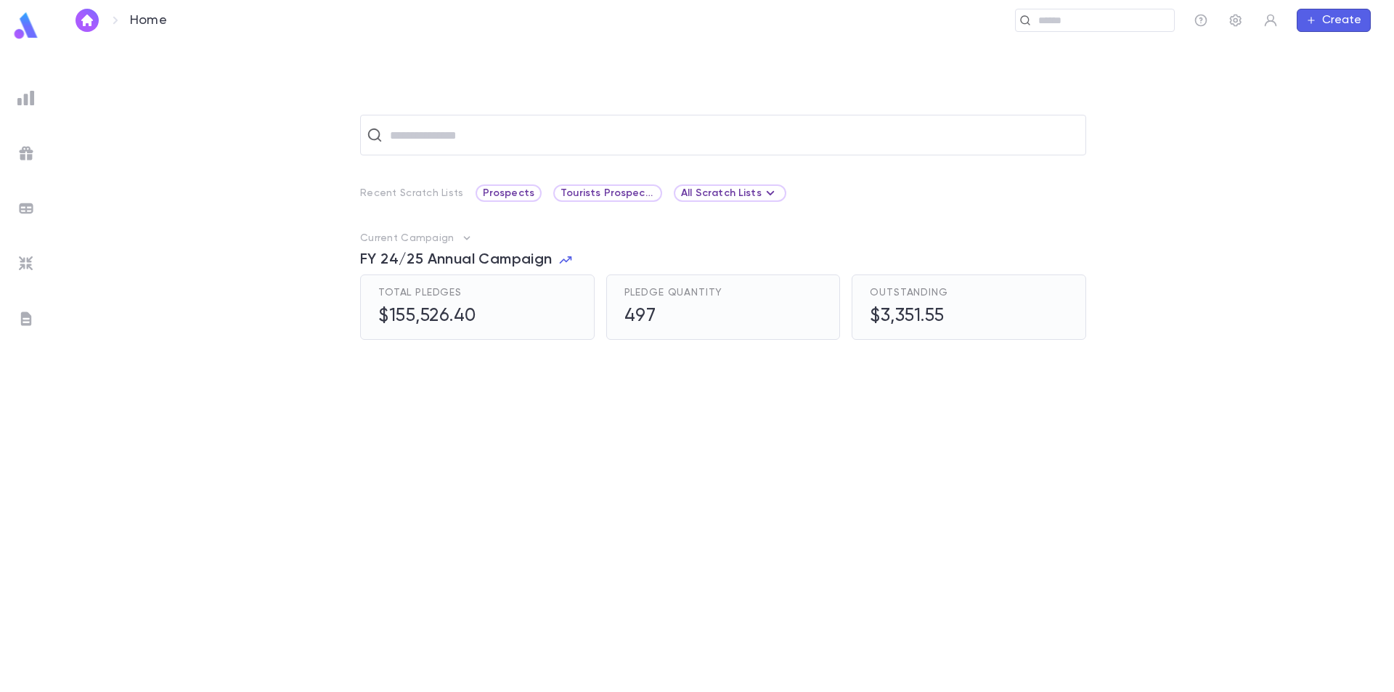
click at [30, 99] on img at bounding box center [25, 97] width 17 height 17
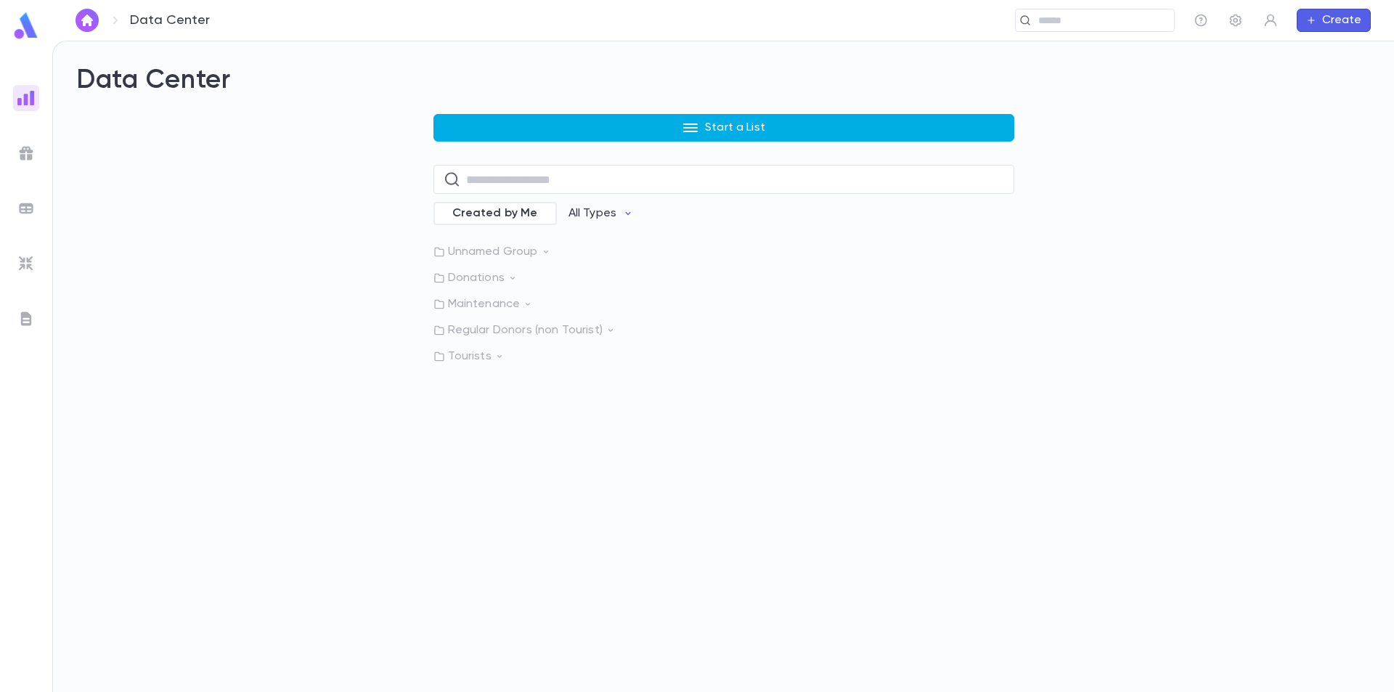
click at [765, 128] on button "Start a List" at bounding box center [723, 128] width 581 height 28
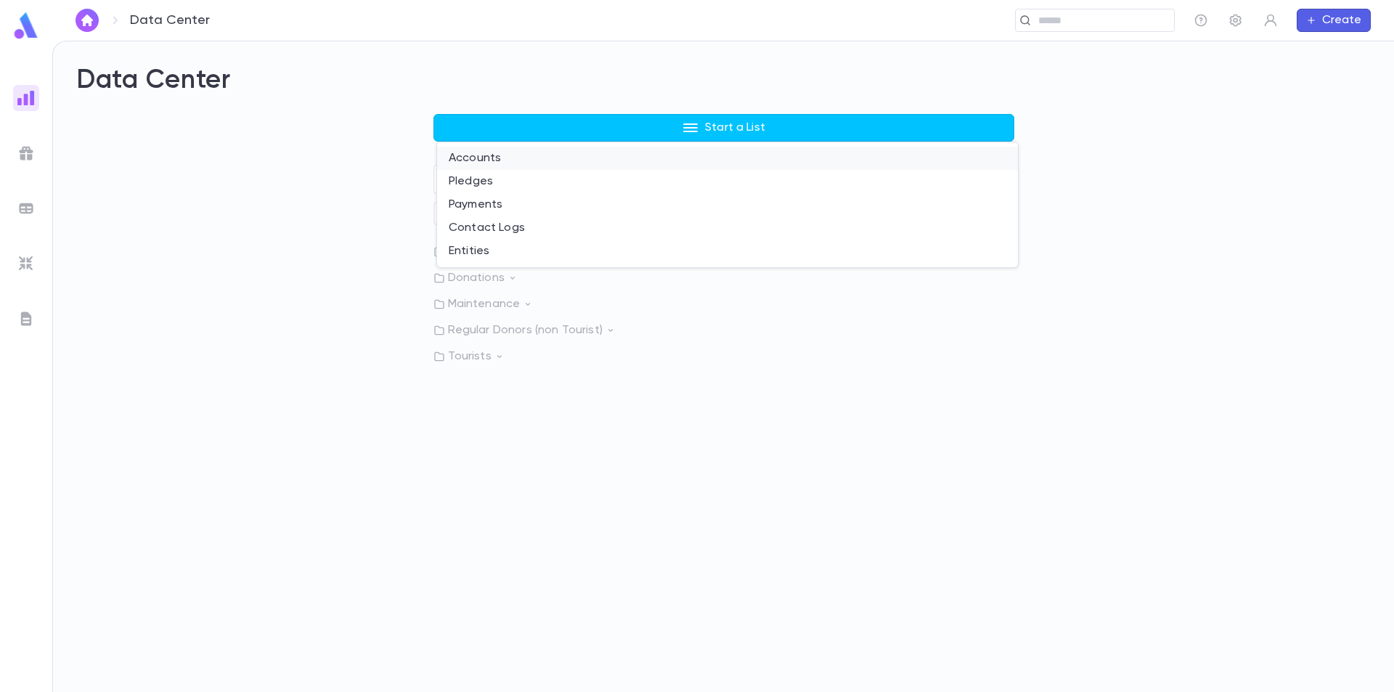
click at [515, 162] on li "Accounts" at bounding box center [727, 158] width 581 height 23
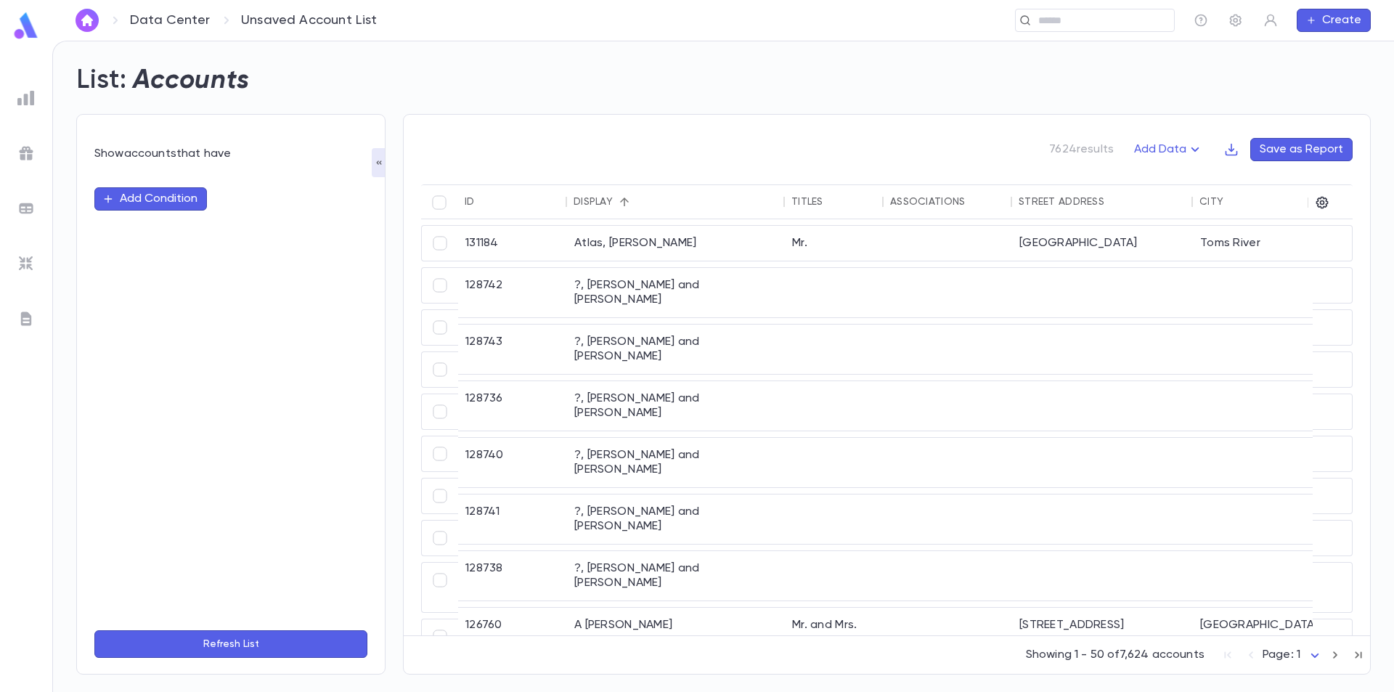
click at [154, 200] on button "Add Condition" at bounding box center [150, 198] width 113 height 23
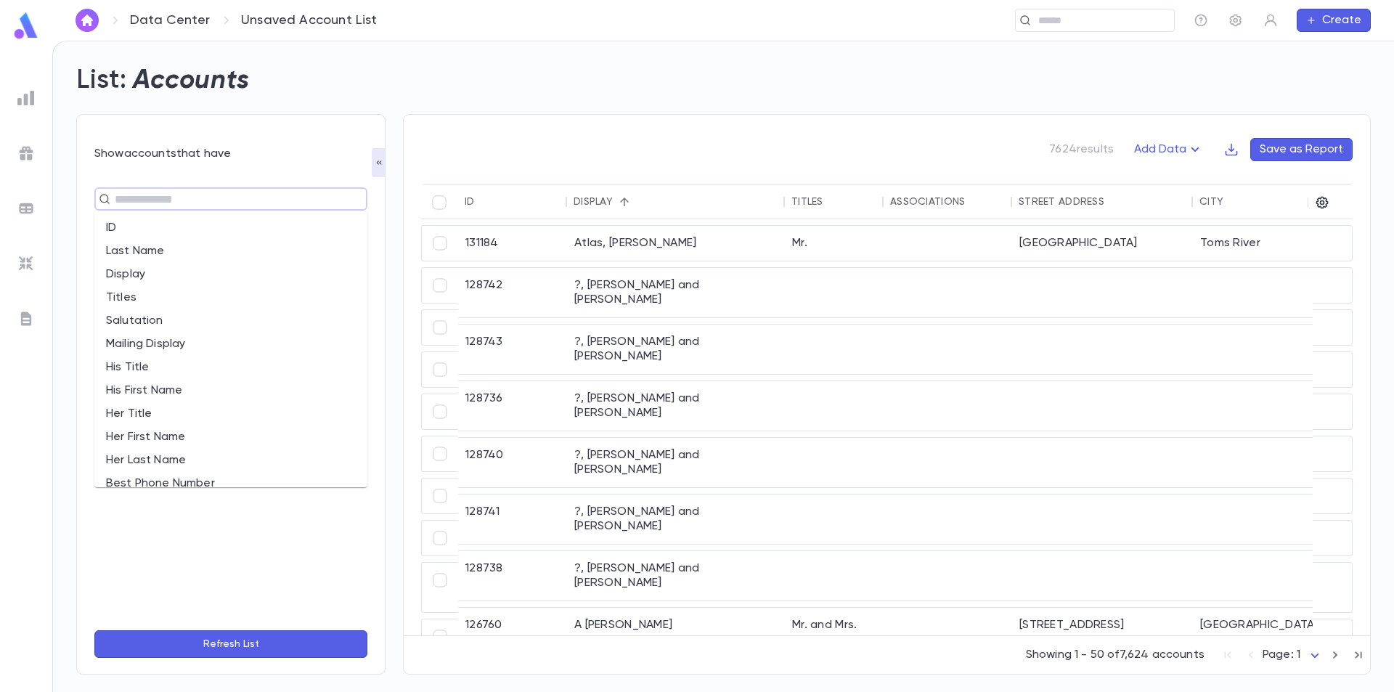
click at [154, 200] on input "text" at bounding box center [224, 199] width 229 height 20
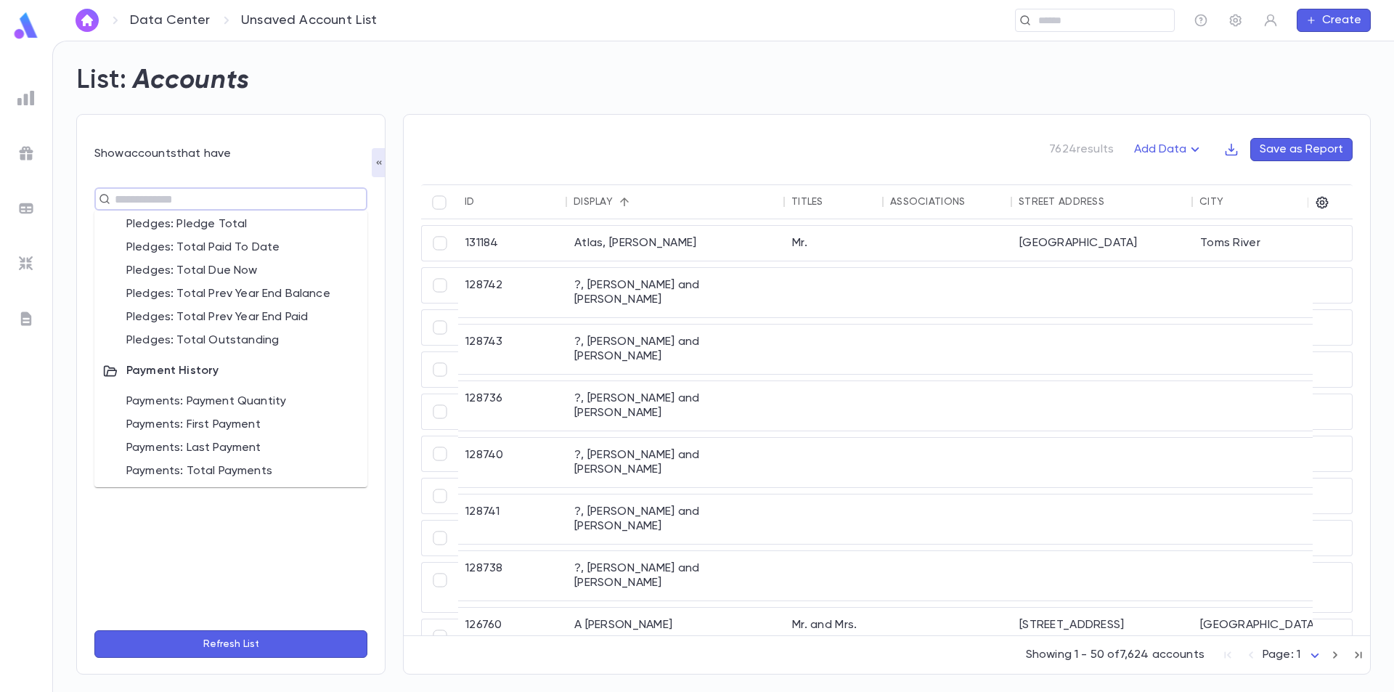
scroll to position [856, 0]
click at [245, 446] on li "Payments: Last Payment" at bounding box center [230, 446] width 273 height 23
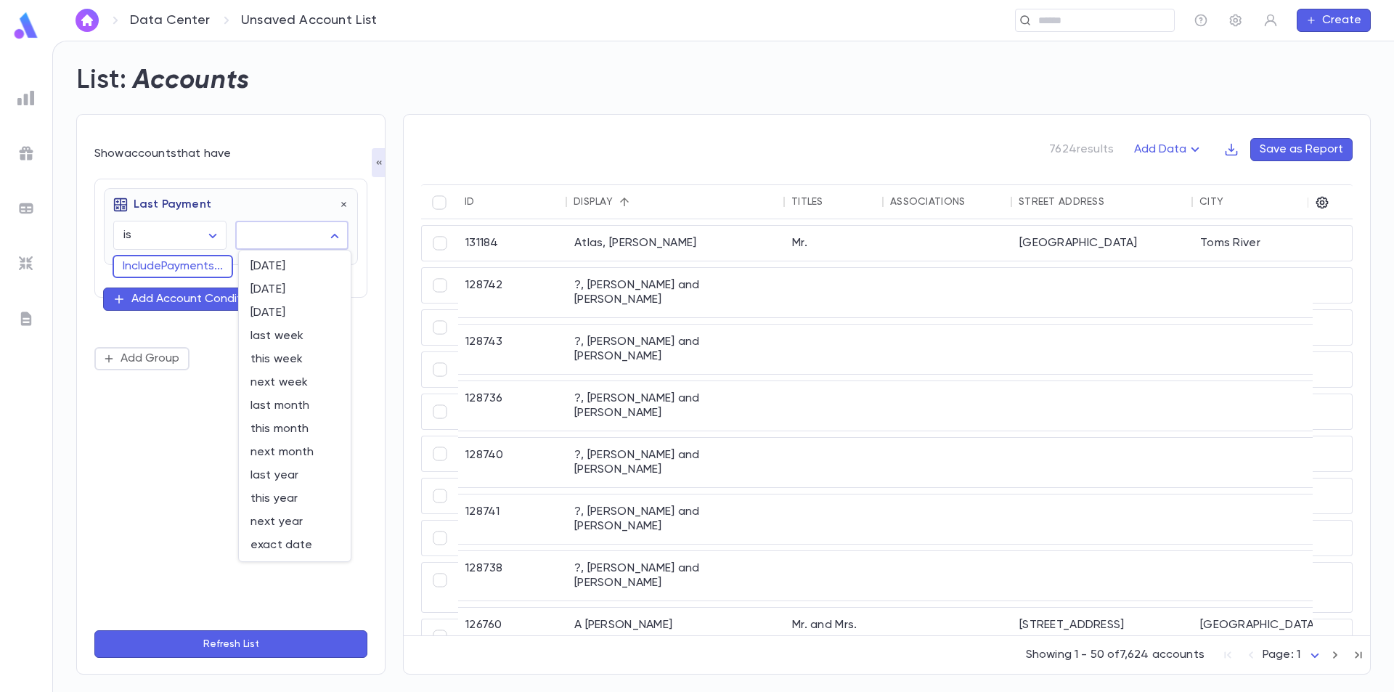
click at [290, 236] on body "Data Center Unsaved Account List ​ Create List: Accounts Show accounts that hav…" at bounding box center [697, 366] width 1394 height 651
click at [303, 430] on span "this month" at bounding box center [294, 429] width 89 height 15
type input "*********"
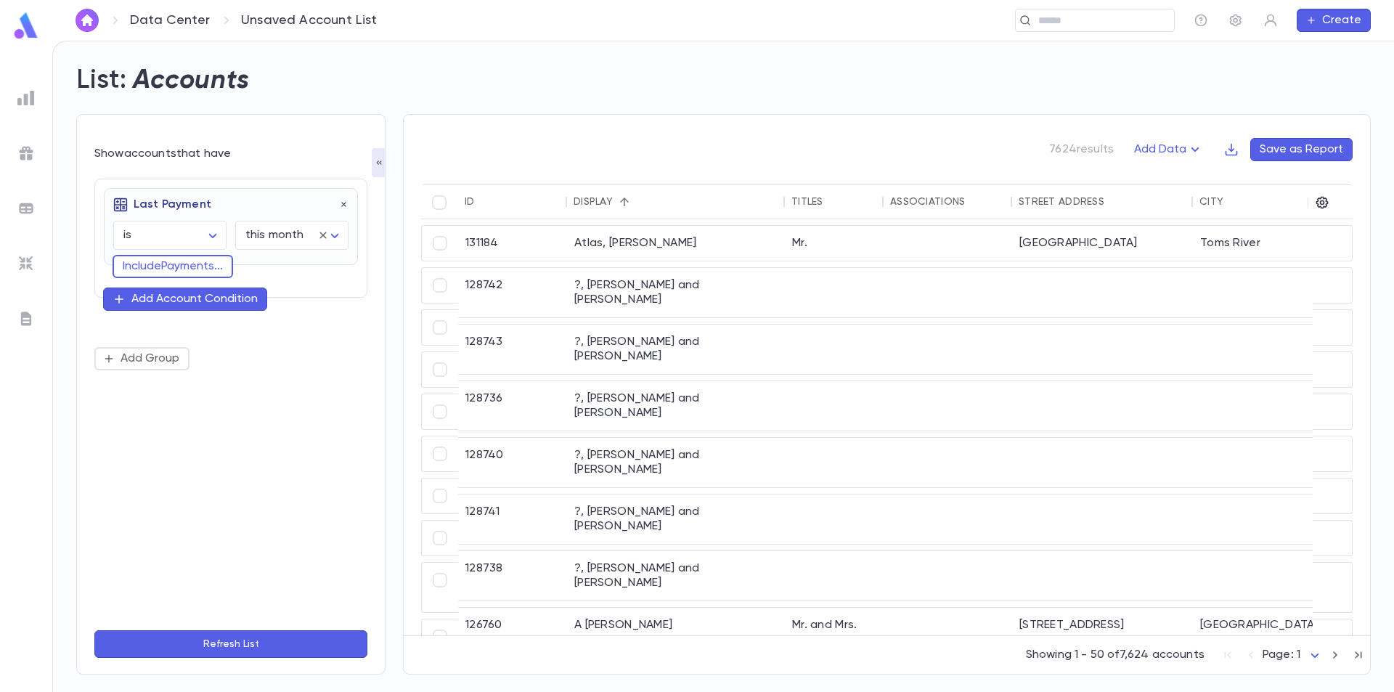
click at [233, 638] on button "Refresh List" at bounding box center [230, 644] width 273 height 28
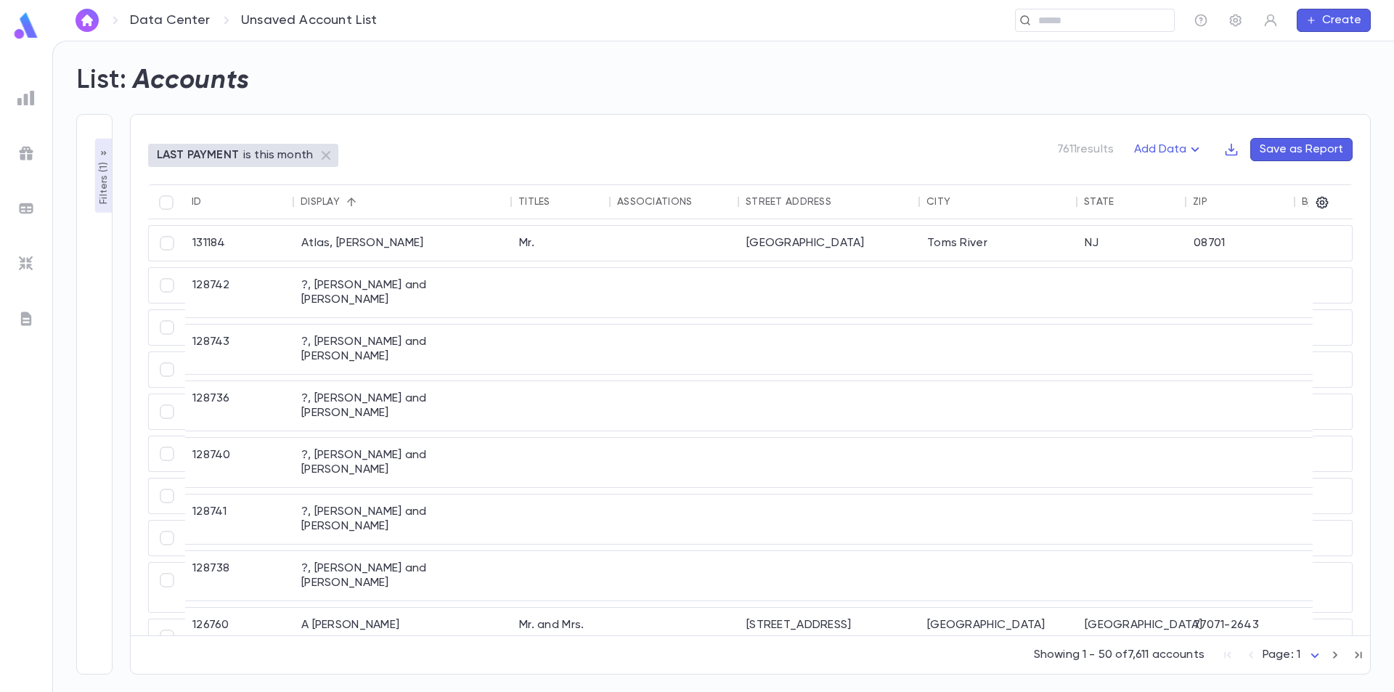
click at [106, 184] on p "Filters ( 1 )" at bounding box center [104, 181] width 15 height 45
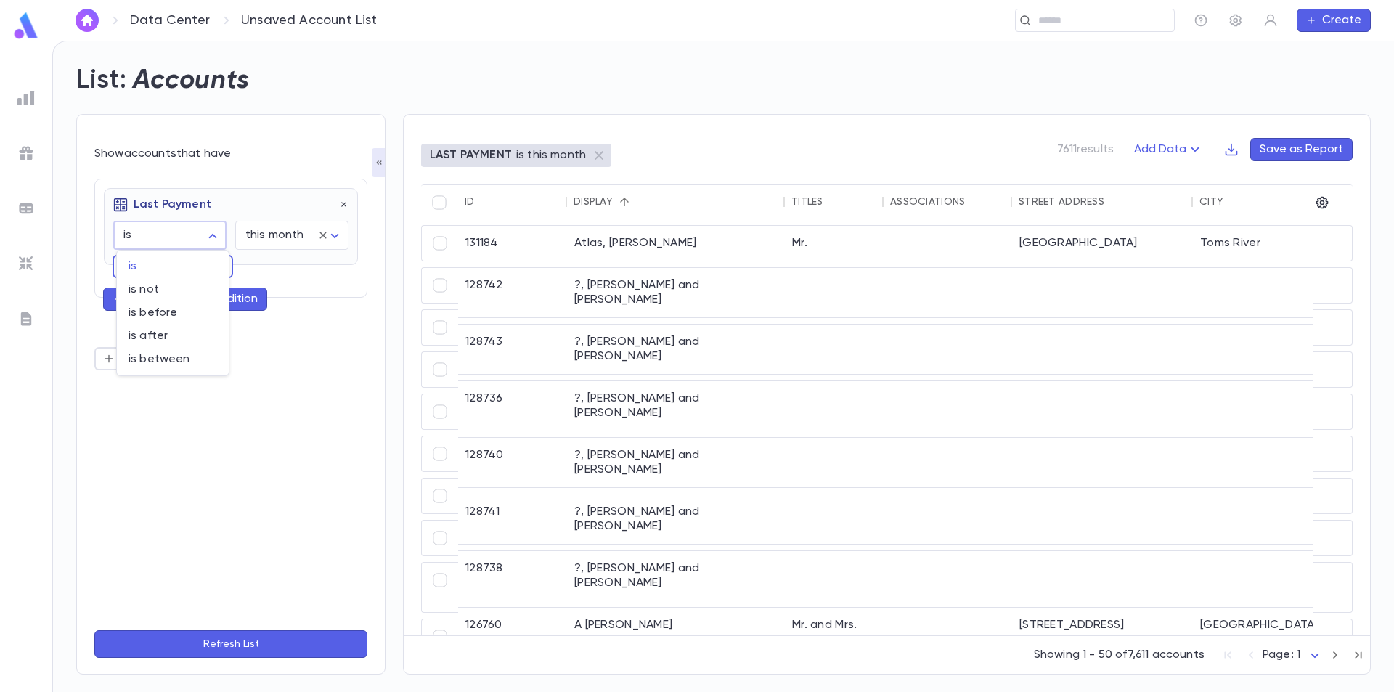
click at [212, 241] on body "Data Center Unsaved Account List ​ Create List: Accounts Show accounts that hav…" at bounding box center [697, 366] width 1394 height 651
click at [213, 241] on div at bounding box center [697, 346] width 1394 height 692
click at [202, 266] on button "Include Payments ..." at bounding box center [173, 266] width 120 height 23
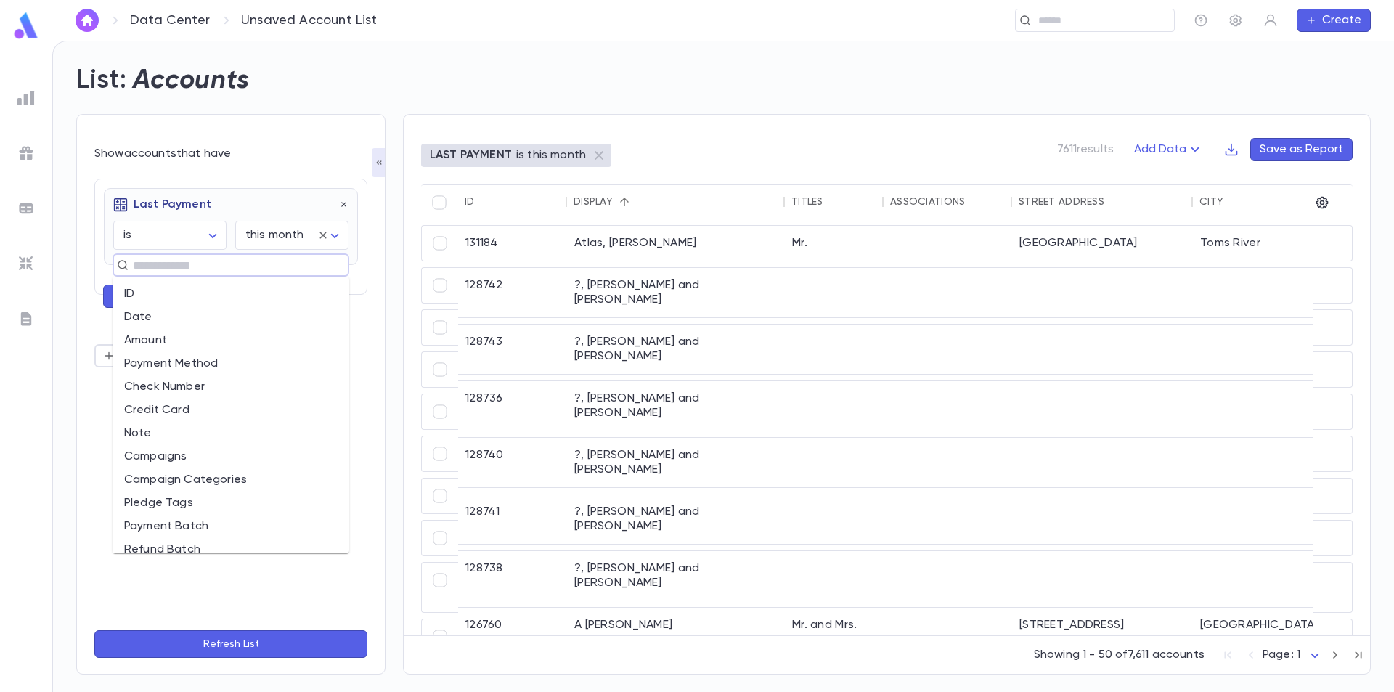
click at [205, 267] on input "text" at bounding box center [224, 265] width 192 height 20
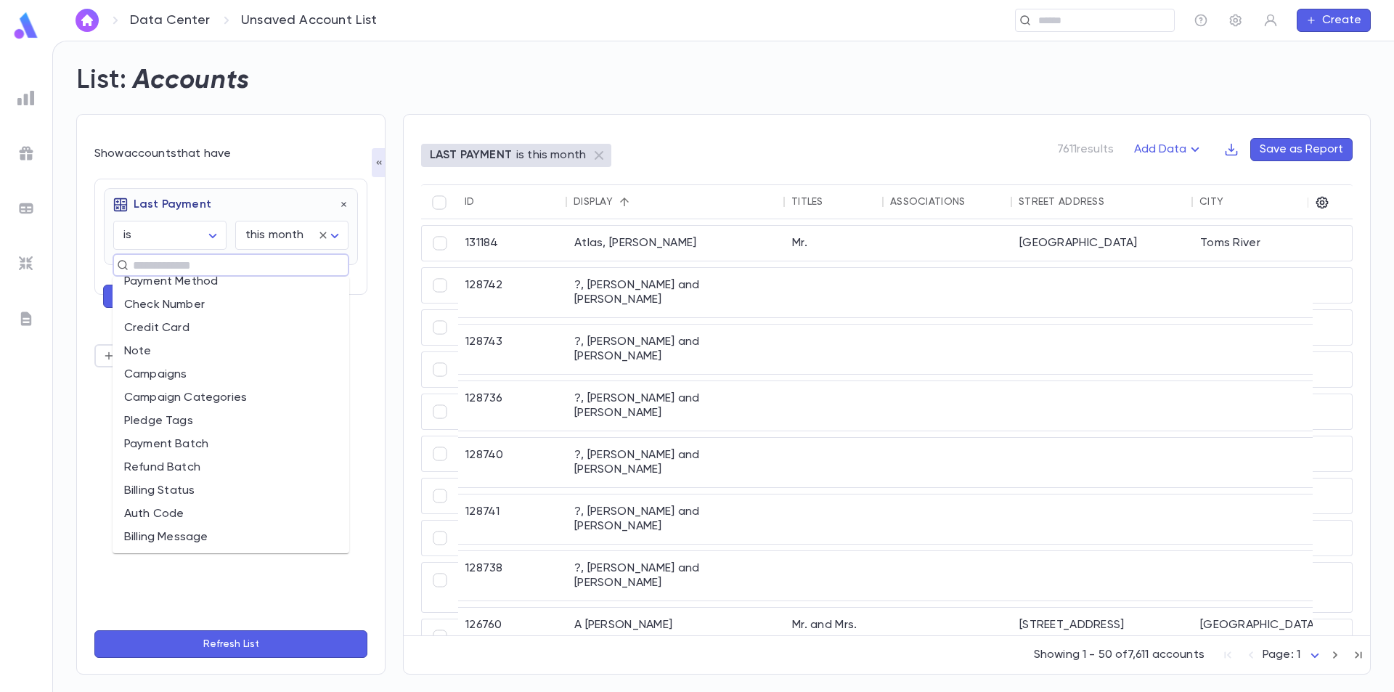
scroll to position [0, 0]
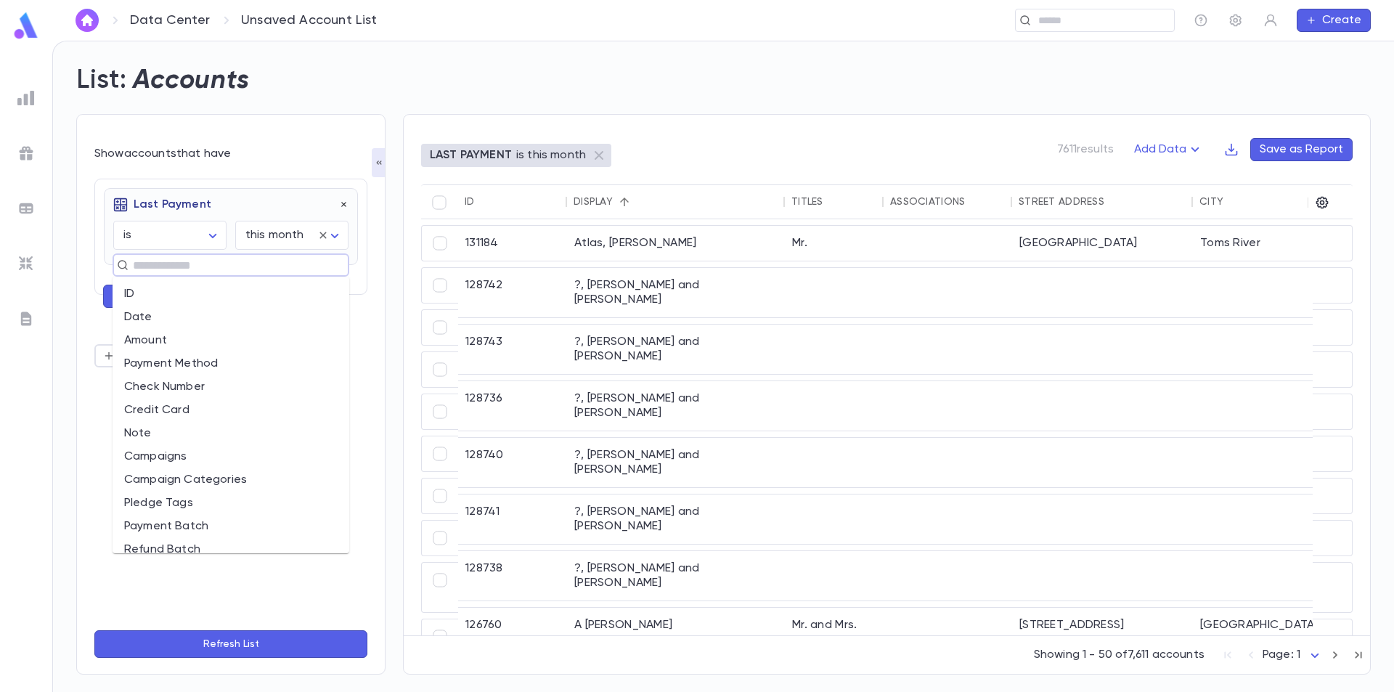
click at [343, 206] on icon "button" at bounding box center [343, 205] width 5 height 5
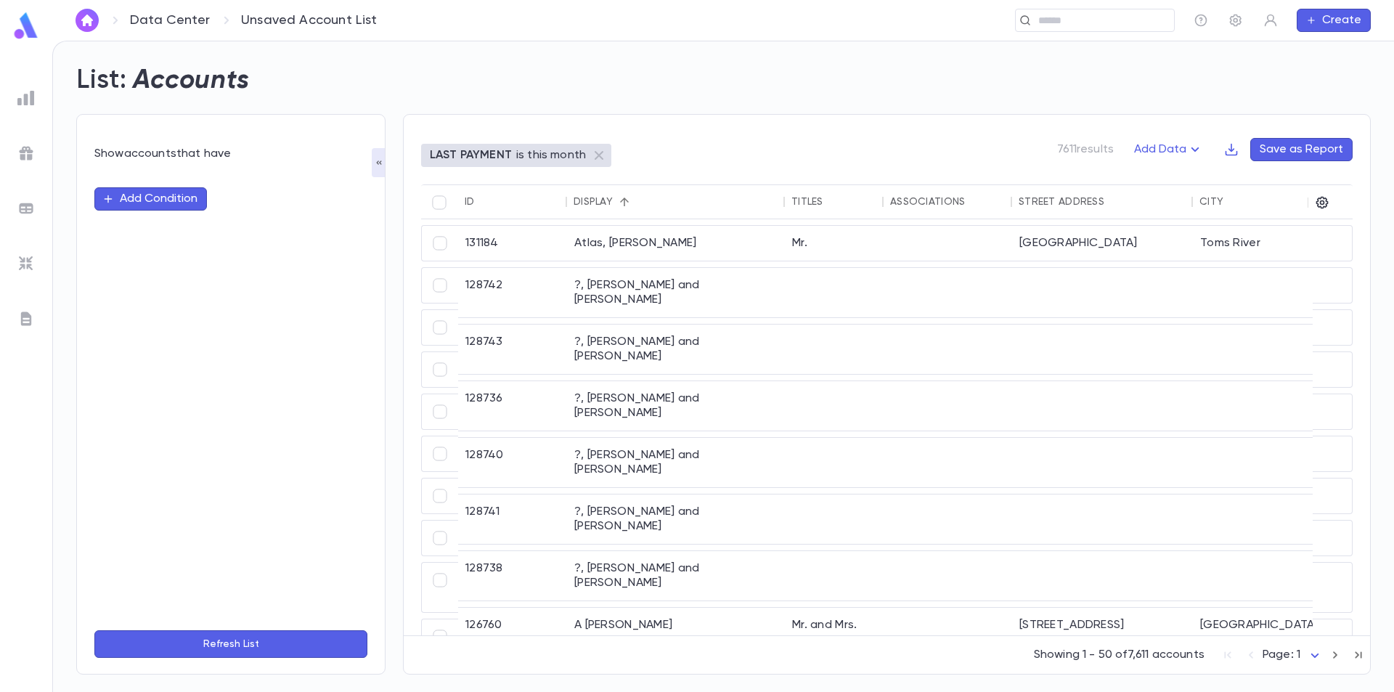
drag, startPoint x: 618, startPoint y: 629, endPoint x: 732, endPoint y: 617, distance: 115.3
click at [732, 617] on div "131184 Atlas, [PERSON_NAME] Mr. Lakewood [GEOGRAPHIC_DATA] 128742 ?, [PERSON_NA…" at bounding box center [1176, 572] width 1438 height 706
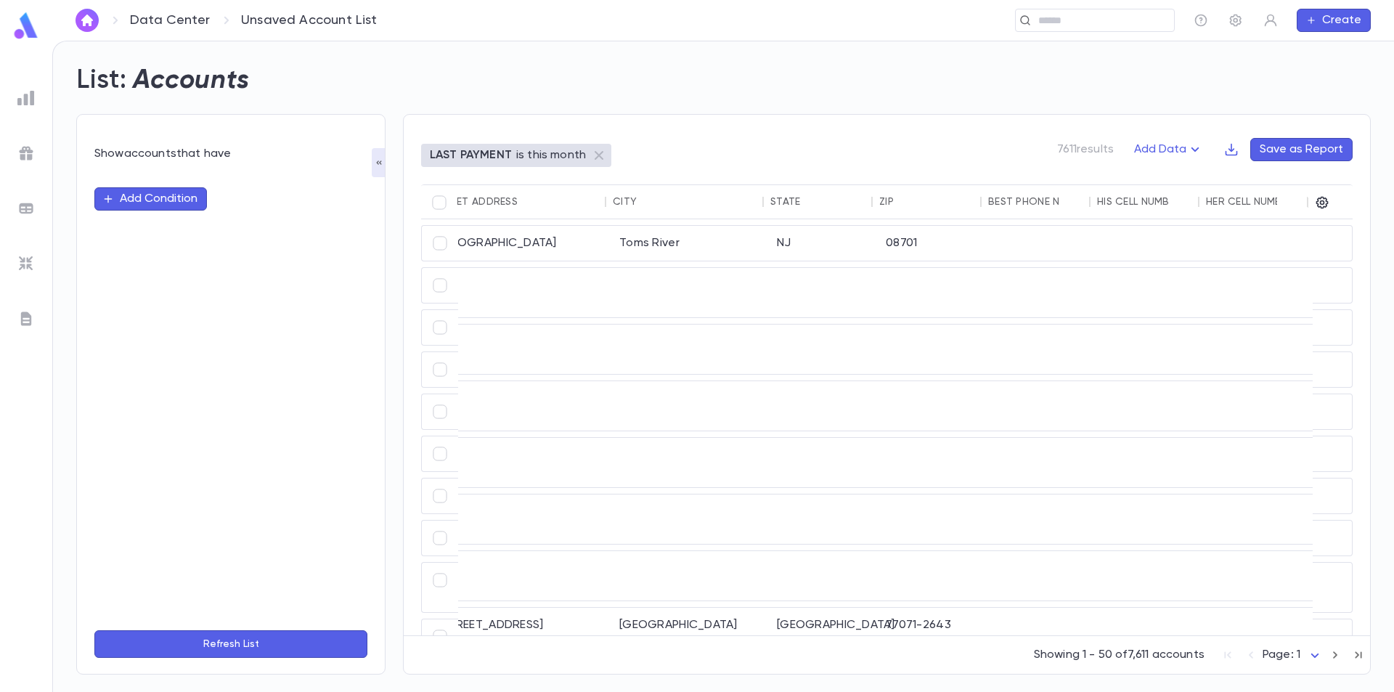
scroll to position [0, 586]
click at [1327, 203] on icon "button" at bounding box center [1322, 203] width 12 height 12
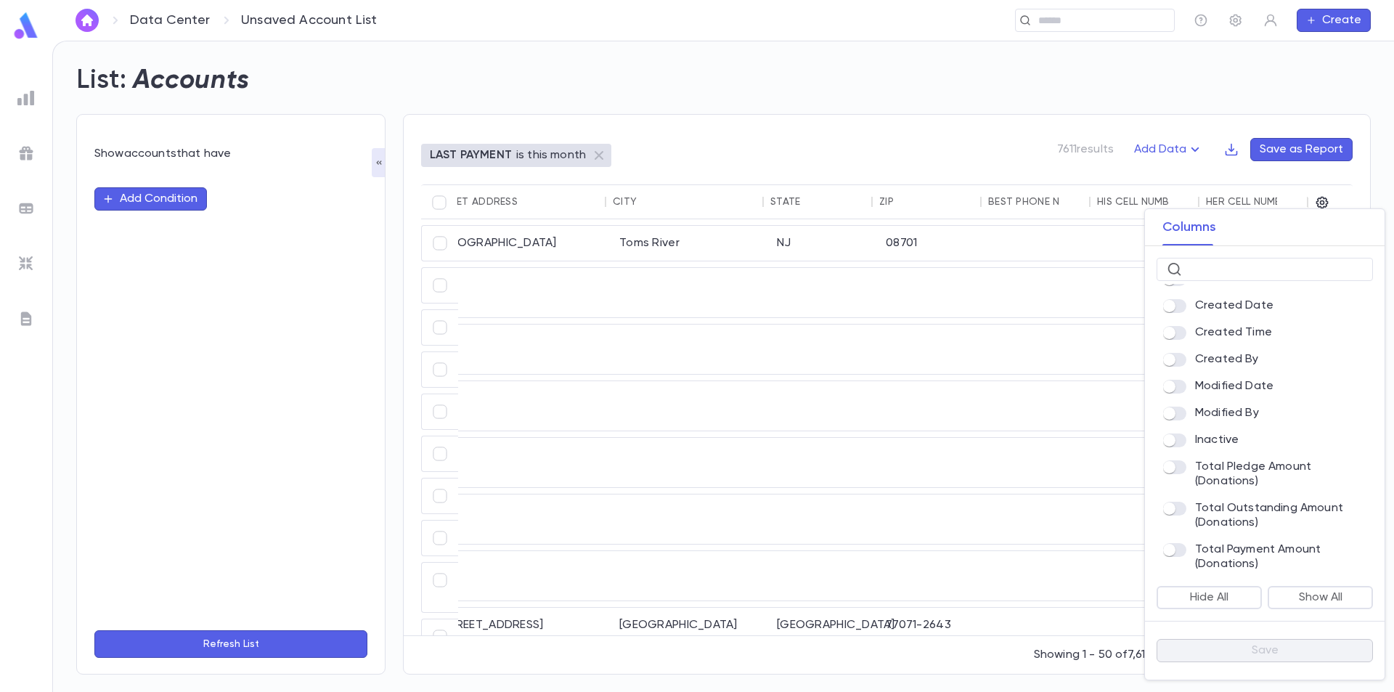
scroll to position [774, 0]
click at [823, 148] on div at bounding box center [697, 346] width 1394 height 692
